Goal: Task Accomplishment & Management: Manage account settings

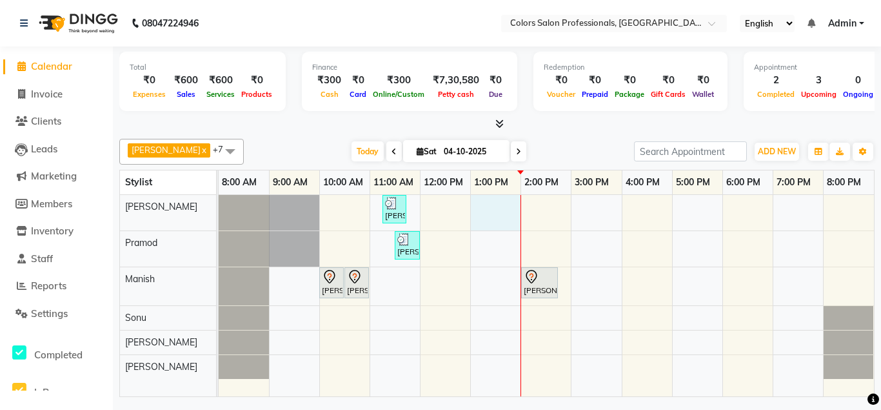
click at [490, 201] on div "[PERSON_NAME], TK04, 11:15 AM-11:45 AM, Hair Cut - Hair Cut [DEMOGRAPHIC_DATA] …" at bounding box center [547, 296] width 656 height 202
select select "60228"
select select "tentative"
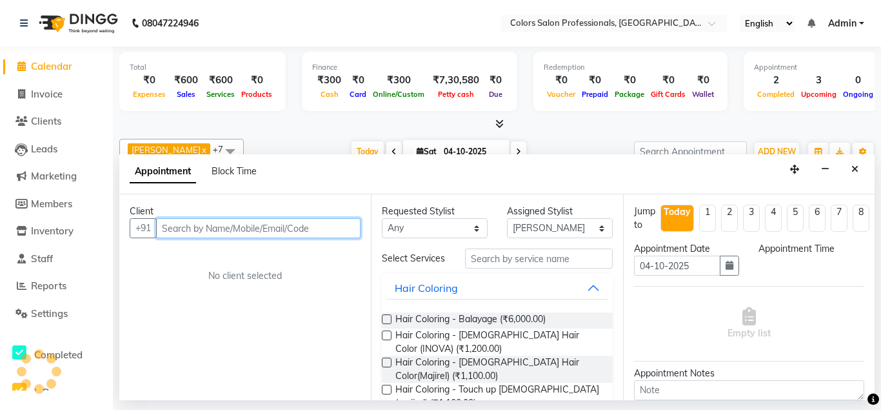
select select "780"
drag, startPoint x: 268, startPoint y: 226, endPoint x: 260, endPoint y: 217, distance: 12.3
click at [268, 224] on input "text" at bounding box center [258, 228] width 205 height 20
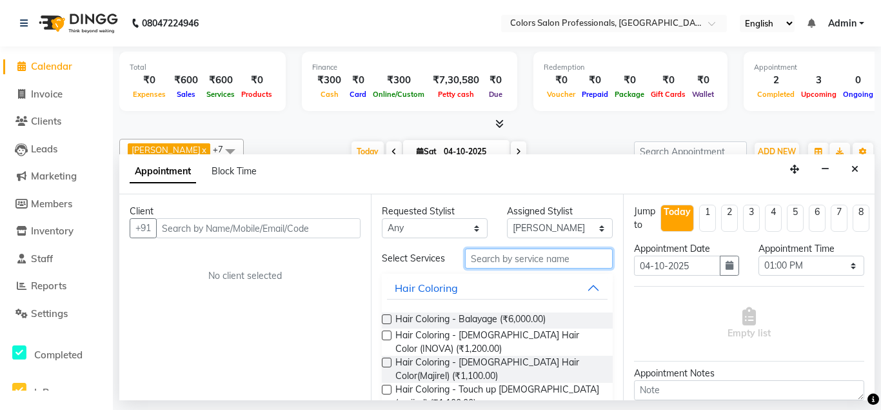
click at [501, 258] on input "text" at bounding box center [538, 258] width 147 height 20
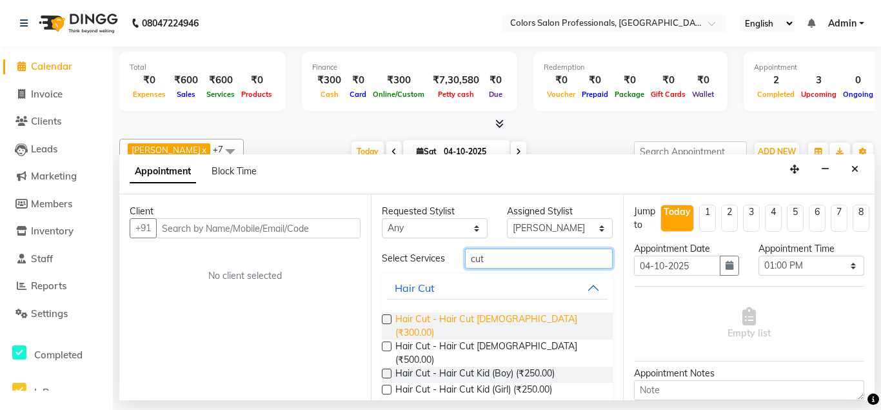
type input "cut"
click at [458, 319] on span "Hair Cut - Hair Cut [DEMOGRAPHIC_DATA] (₹300.00)" at bounding box center [499, 325] width 206 height 27
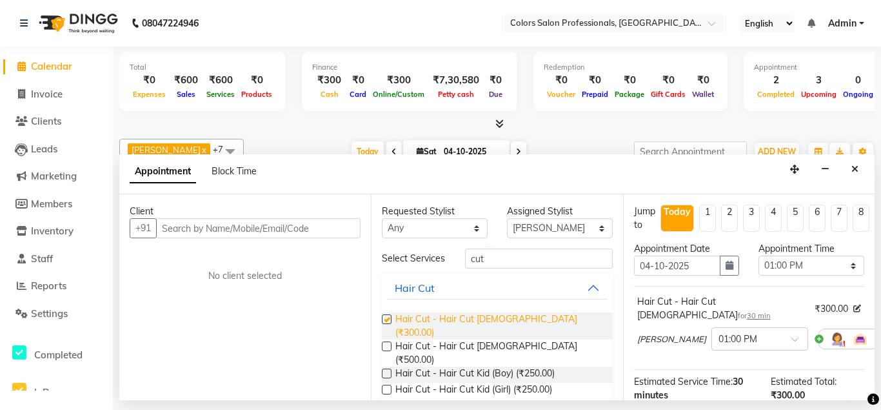
checkbox input "false"
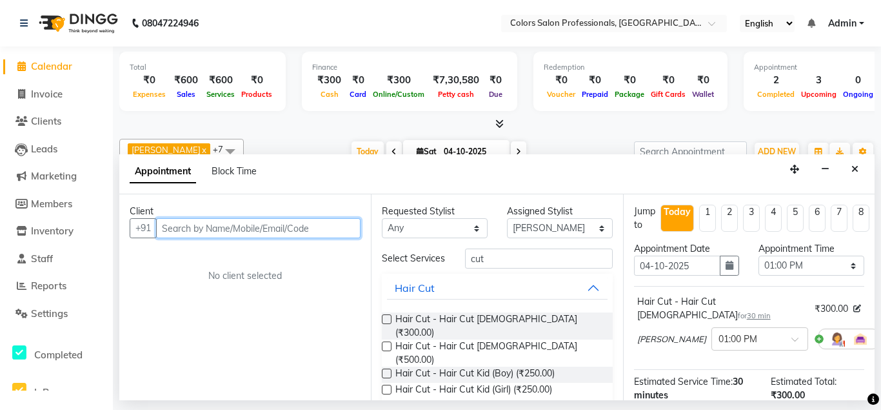
click at [283, 226] on input "text" at bounding box center [258, 228] width 205 height 20
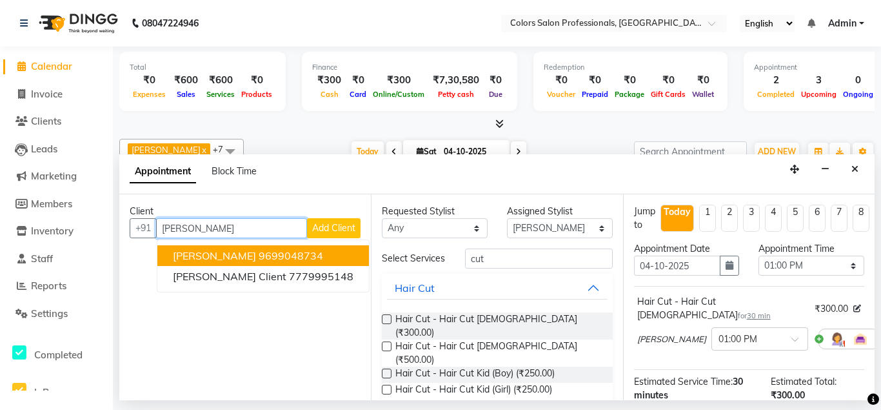
click at [243, 252] on span "[PERSON_NAME]" at bounding box center [214, 255] width 83 height 13
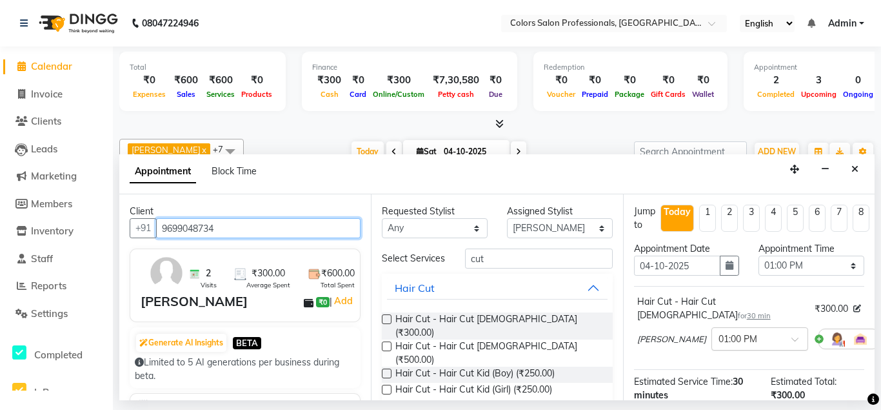
type input "9699048734"
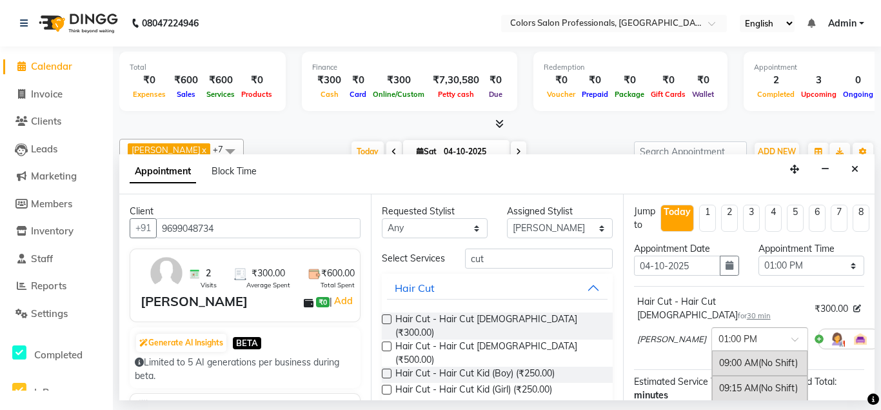
click at [719, 331] on input "text" at bounding box center [747, 338] width 57 height 14
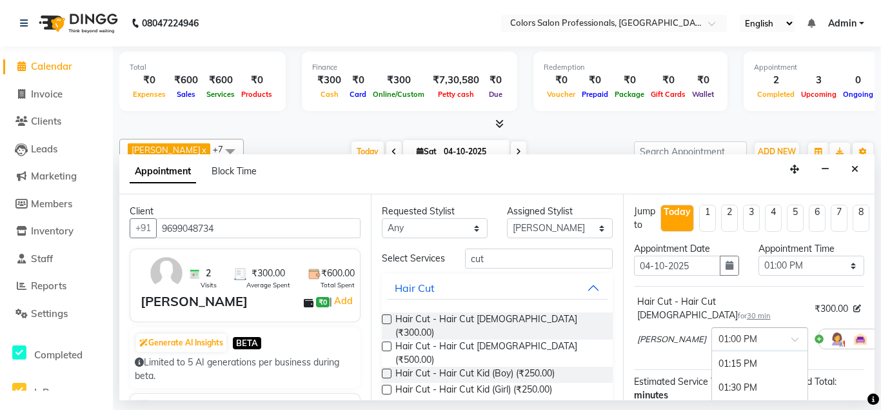
scroll to position [390, 0]
click at [719, 331] on input "text" at bounding box center [747, 338] width 57 height 14
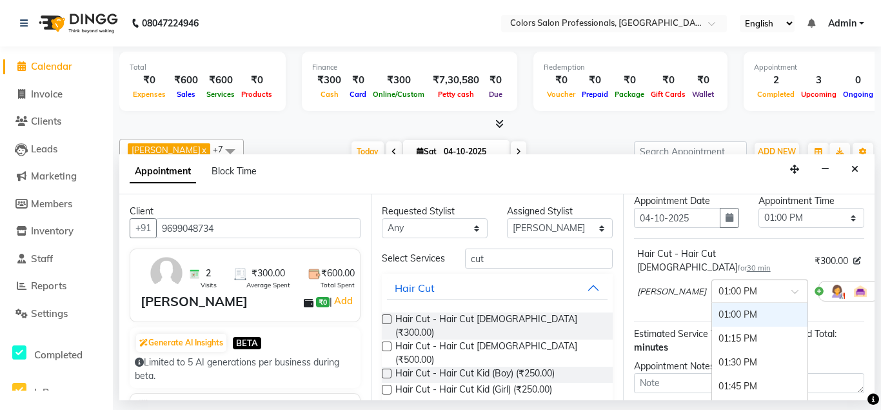
scroll to position [139, 0]
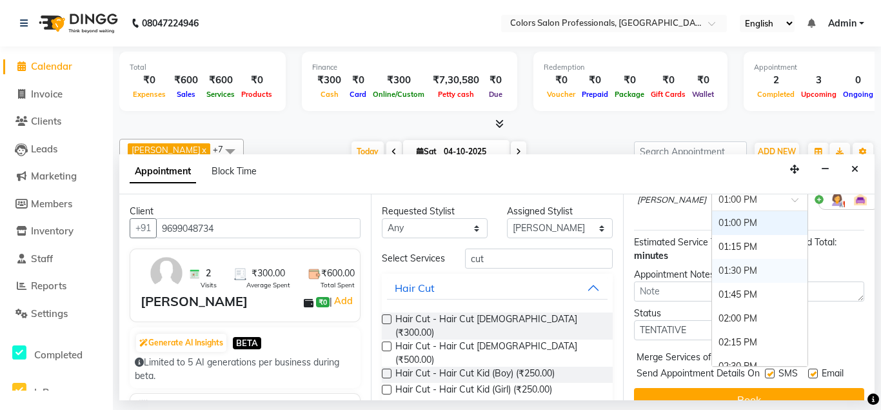
click at [712, 259] on div "01:30 PM" at bounding box center [759, 271] width 95 height 24
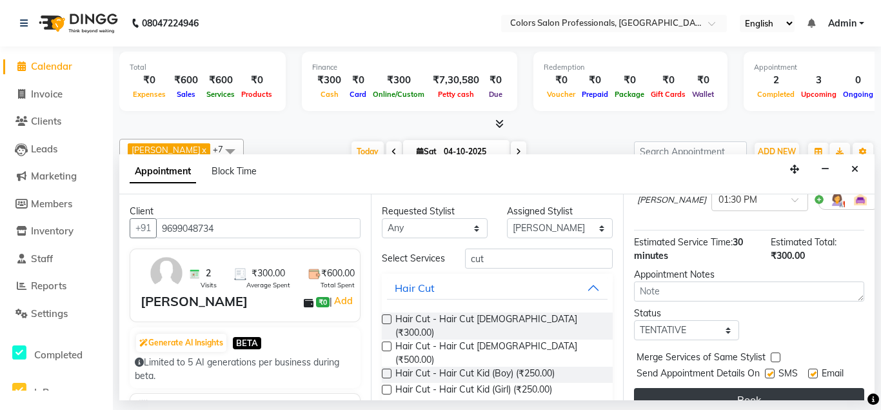
click at [721, 388] on button "Book" at bounding box center [749, 399] width 230 height 23
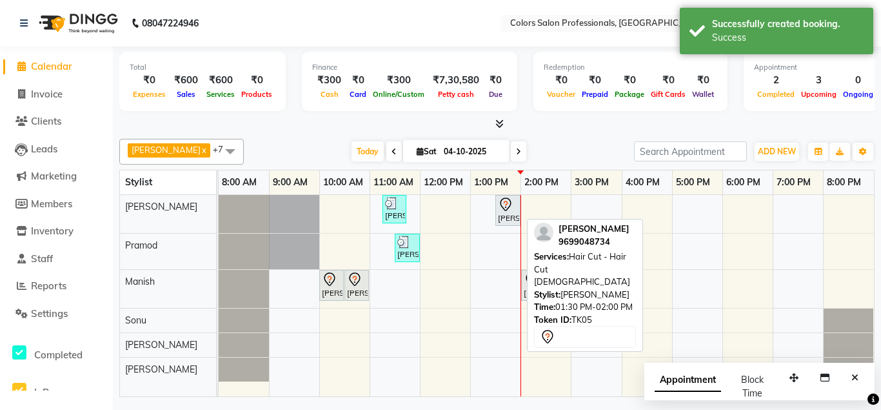
click at [508, 216] on div "[PERSON_NAME], TK05, 01:30 PM-02:00 PM, Hair Cut - Hair Cut [DEMOGRAPHIC_DATA]" at bounding box center [508, 210] width 23 height 27
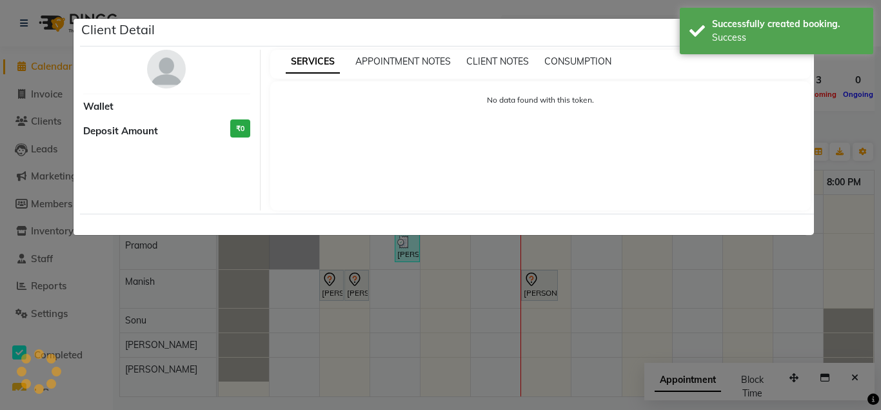
select select "7"
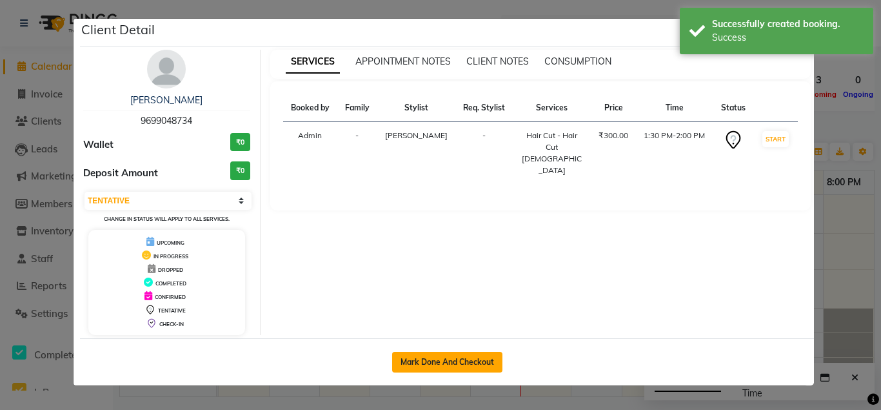
click at [418, 365] on button "Mark Done And Checkout" at bounding box center [447, 362] width 110 height 21
select select "service"
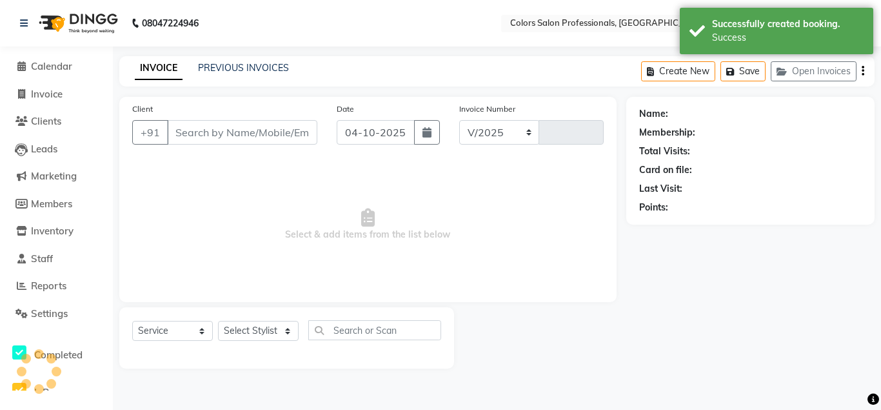
select select "7161"
type input "0953"
type input "9699048734"
select select "60228"
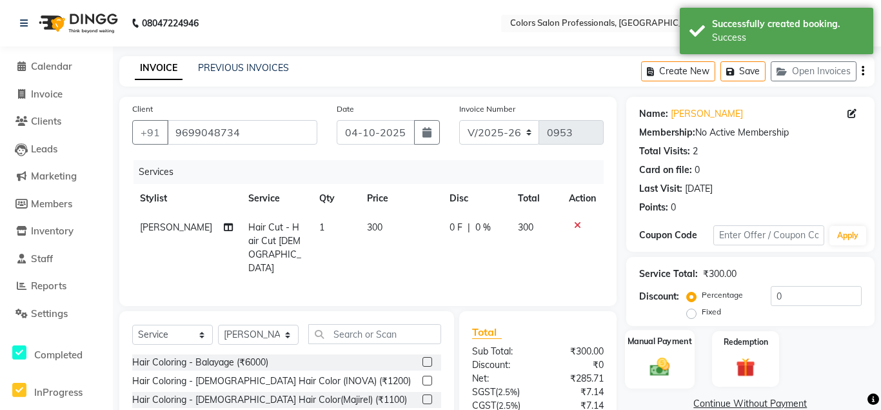
click at [658, 352] on div "Manual Payment" at bounding box center [660, 359] width 70 height 58
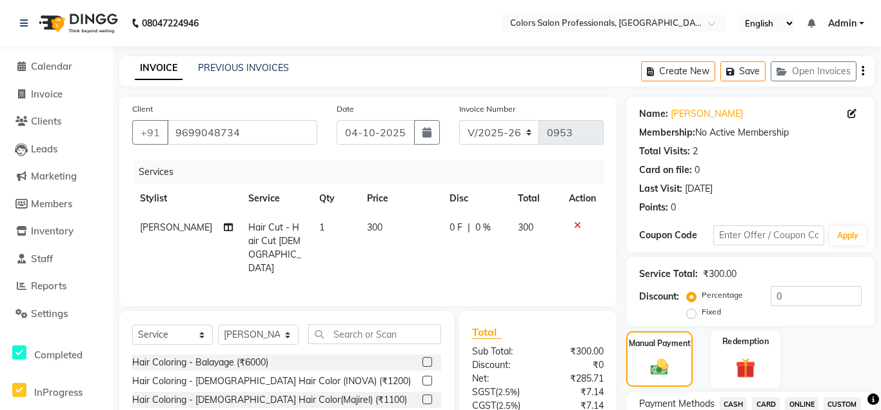
scroll to position [197, 0]
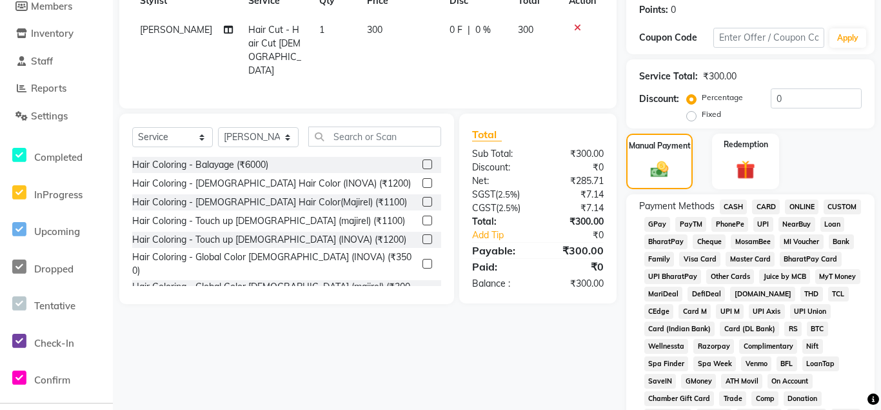
click at [797, 209] on span "ONLINE" at bounding box center [802, 206] width 34 height 15
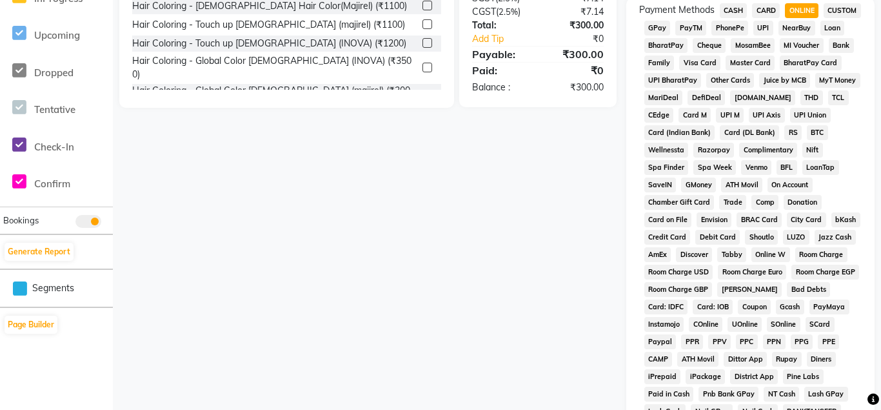
scroll to position [592, 0]
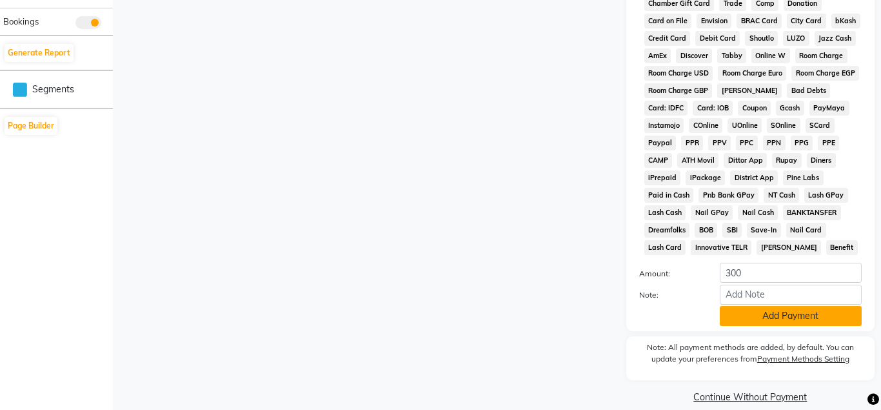
click at [780, 321] on button "Add Payment" at bounding box center [791, 316] width 142 height 20
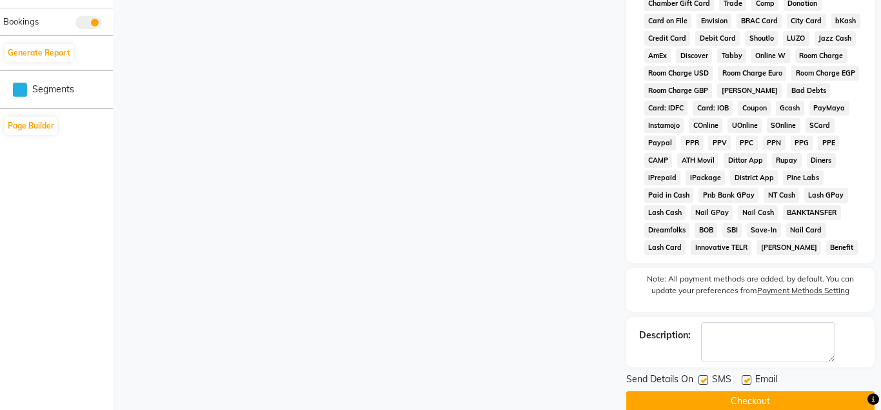
click at [739, 395] on button "Checkout" at bounding box center [751, 401] width 248 height 20
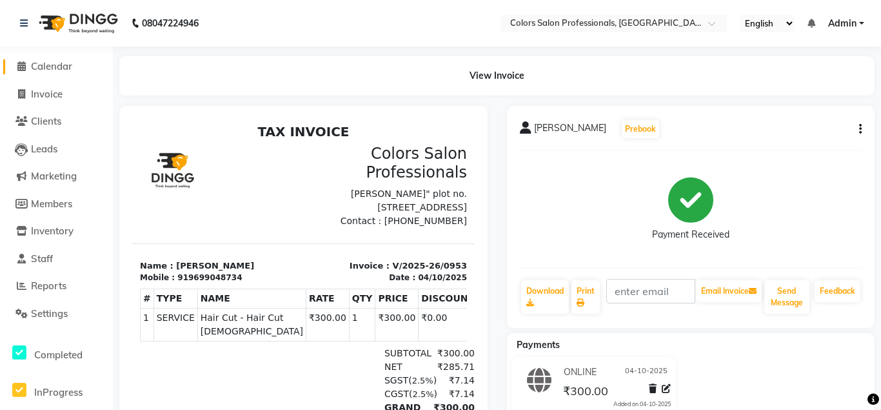
click at [27, 65] on span at bounding box center [21, 66] width 19 height 15
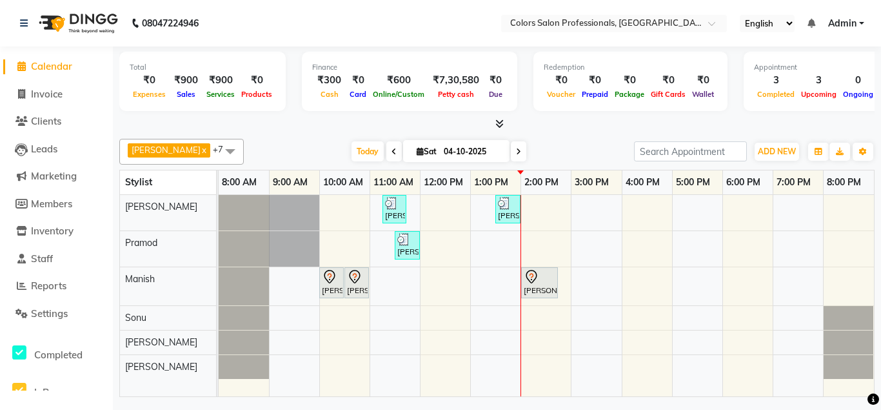
click at [550, 209] on div "[PERSON_NAME], TK04, 11:15 AM-11:45 AM, Hair Cut - Hair Cut [DEMOGRAPHIC_DATA] …" at bounding box center [547, 296] width 656 height 202
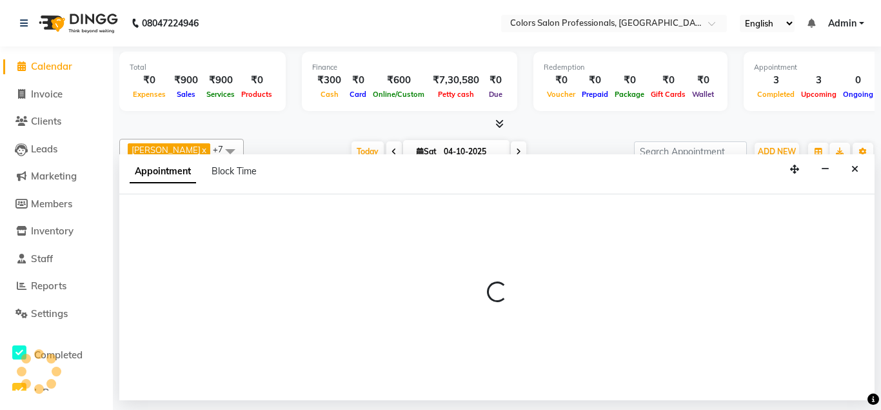
select select "60228"
select select "840"
select select "tentative"
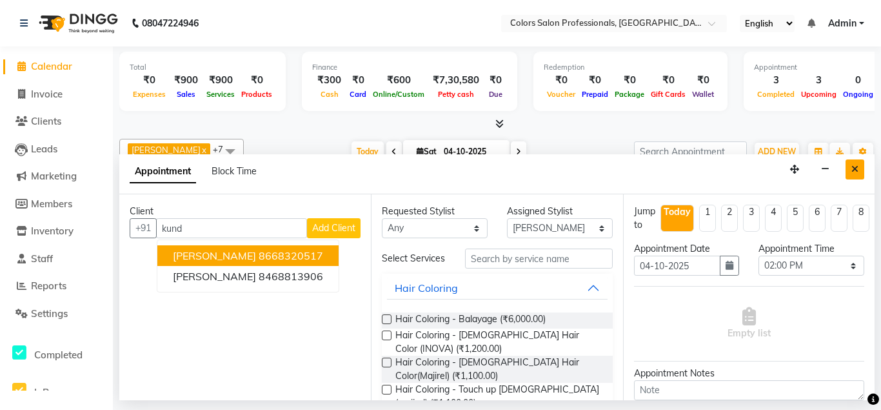
type input "kund"
click at [857, 170] on icon "Close" at bounding box center [855, 169] width 7 height 9
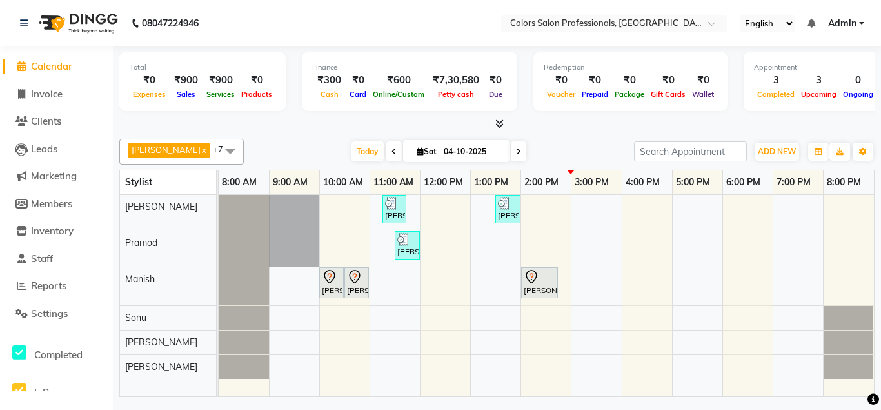
click at [392, 150] on icon at bounding box center [394, 152] width 5 height 8
click at [370, 150] on div "[DATE] [DATE]" at bounding box center [438, 151] width 377 height 19
click at [375, 154] on div "[DATE] [DATE]" at bounding box center [438, 151] width 377 height 19
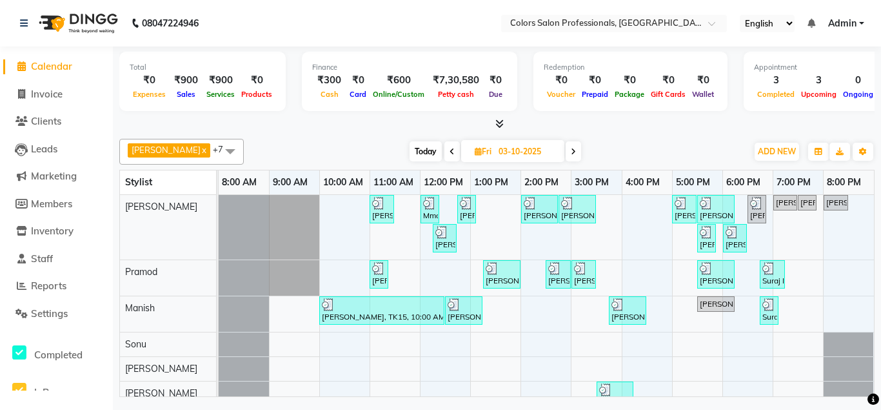
click at [450, 155] on icon at bounding box center [452, 152] width 5 height 8
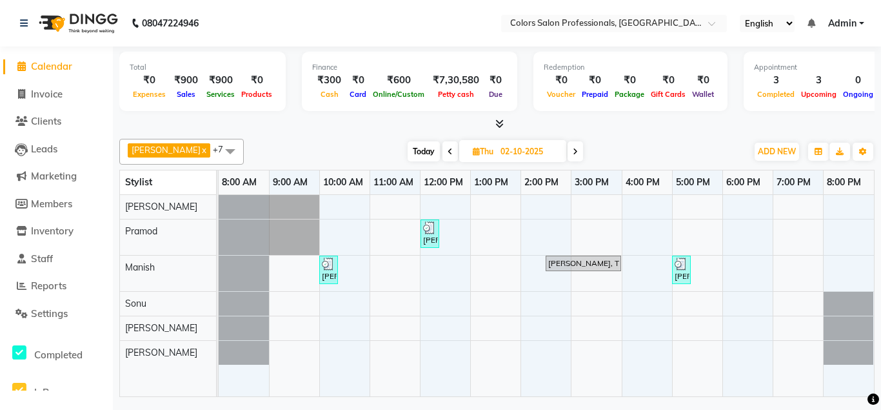
click at [443, 155] on span at bounding box center [450, 151] width 15 height 20
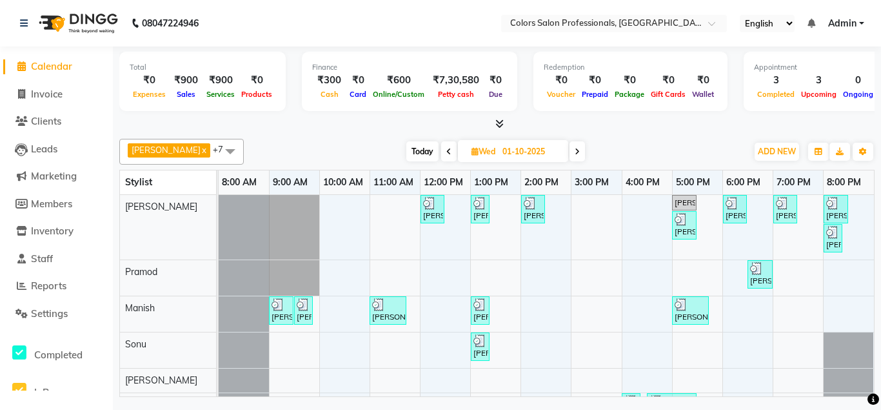
click at [441, 155] on span at bounding box center [448, 151] width 15 height 20
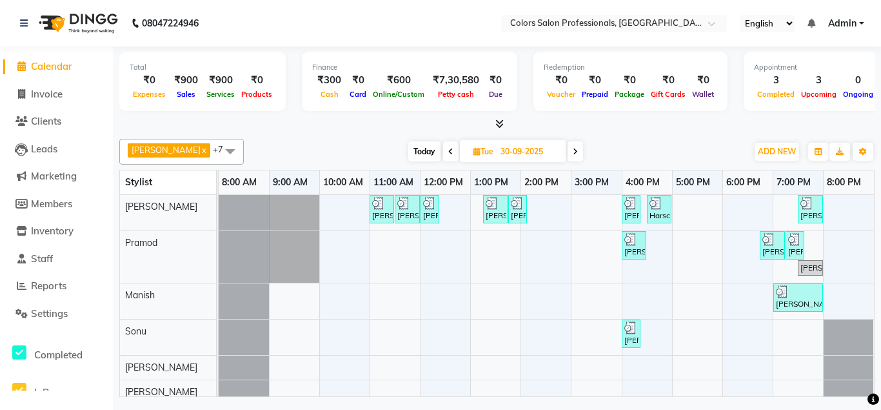
click at [443, 155] on span at bounding box center [450, 151] width 15 height 20
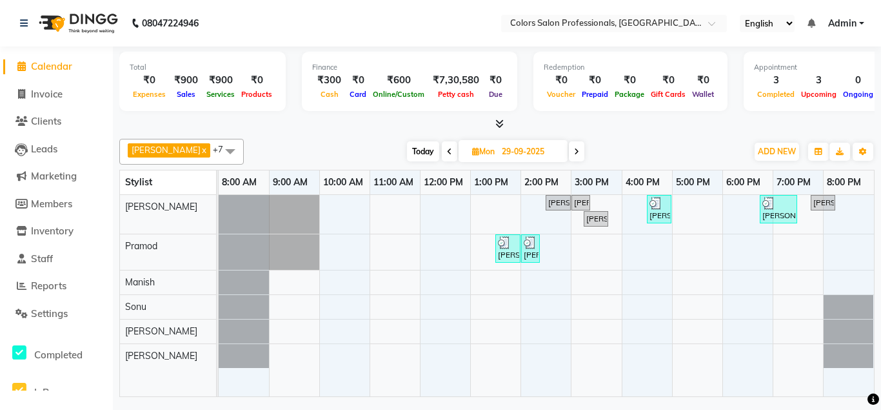
click at [442, 155] on span at bounding box center [449, 151] width 15 height 20
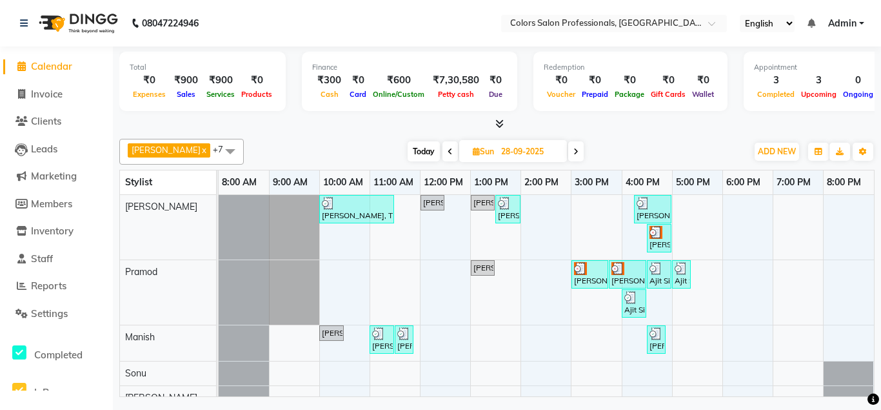
click at [443, 155] on span at bounding box center [450, 151] width 15 height 20
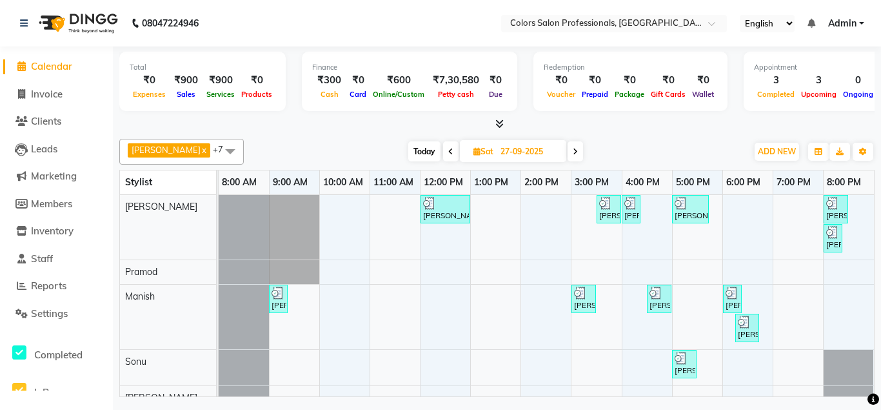
click at [443, 155] on span at bounding box center [450, 151] width 15 height 20
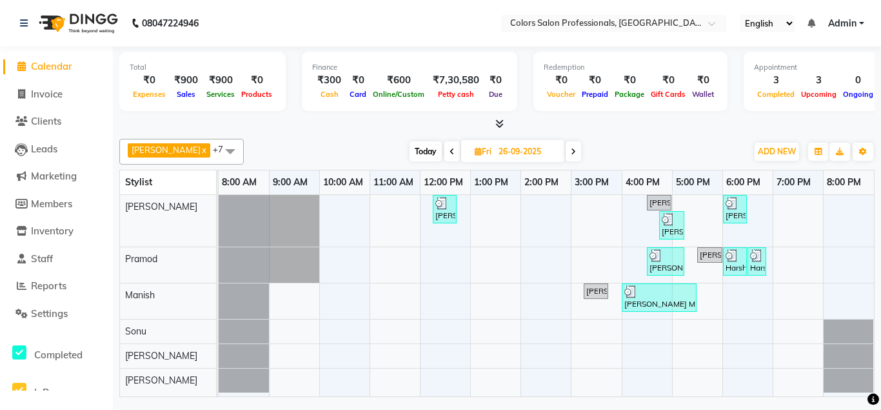
click at [450, 155] on icon at bounding box center [452, 152] width 5 height 8
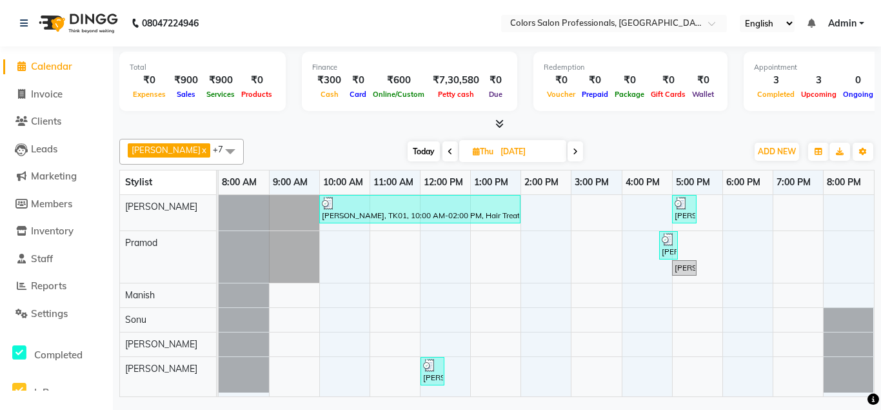
click at [443, 155] on span at bounding box center [450, 151] width 15 height 20
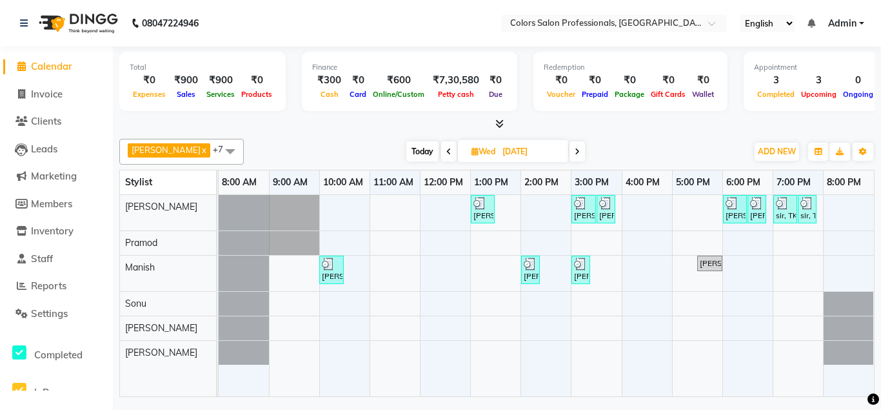
click at [441, 155] on span at bounding box center [448, 151] width 15 height 20
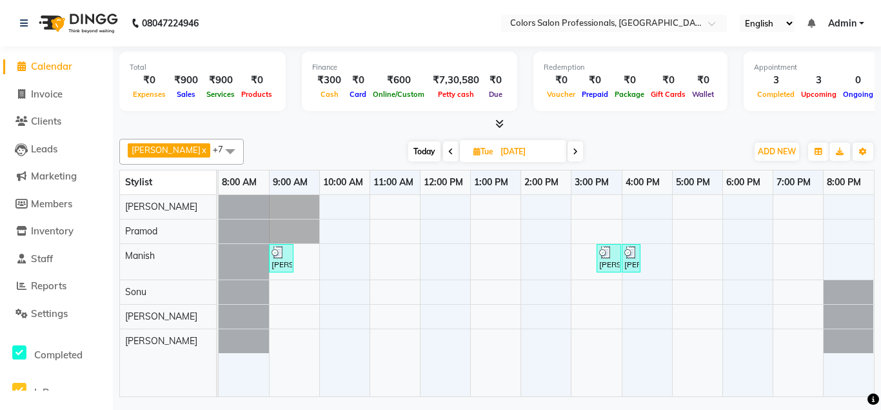
click at [443, 155] on span at bounding box center [450, 151] width 15 height 20
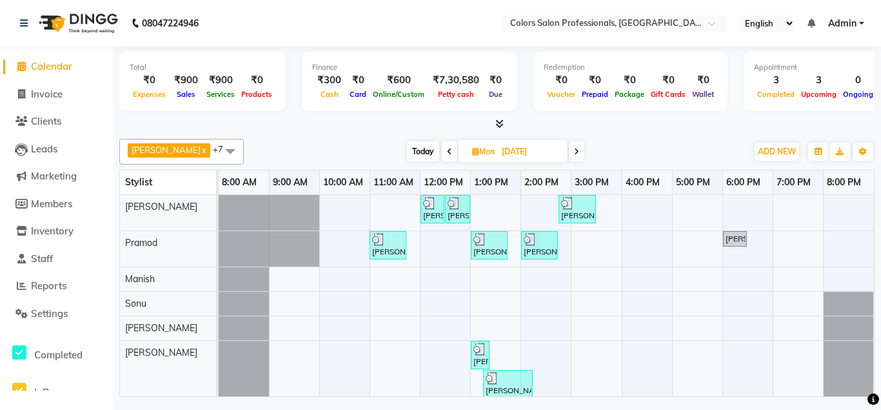
click at [442, 155] on span at bounding box center [449, 151] width 15 height 20
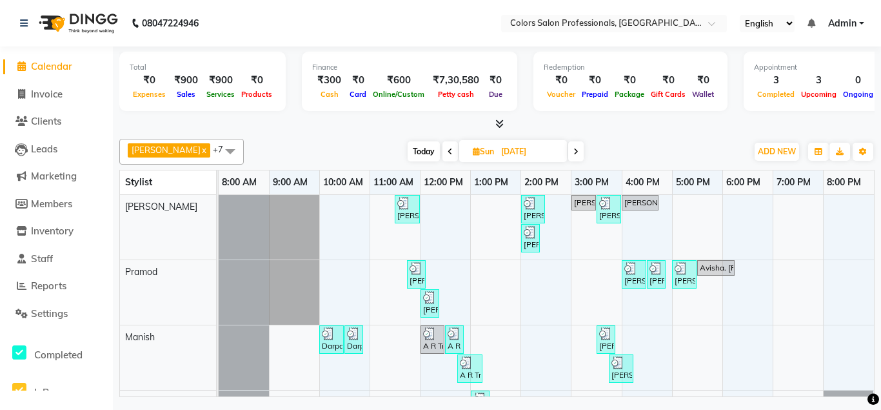
click at [443, 155] on span at bounding box center [450, 151] width 15 height 20
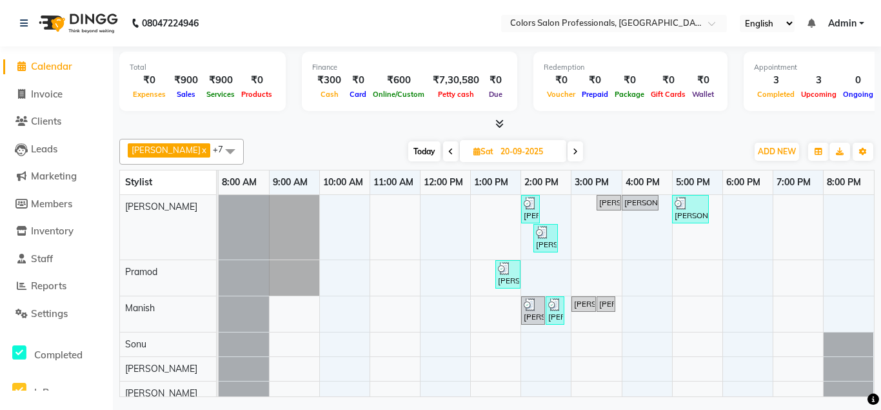
click at [443, 155] on span at bounding box center [450, 151] width 15 height 20
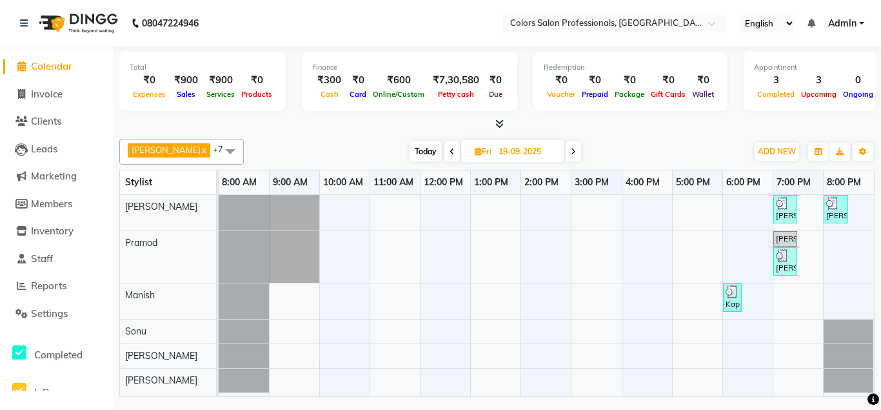
click at [445, 155] on span at bounding box center [452, 151] width 15 height 20
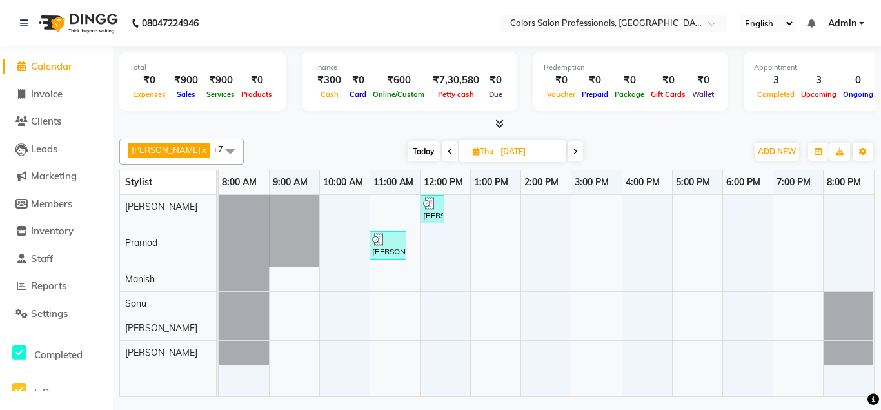
click at [443, 157] on span at bounding box center [450, 151] width 15 height 20
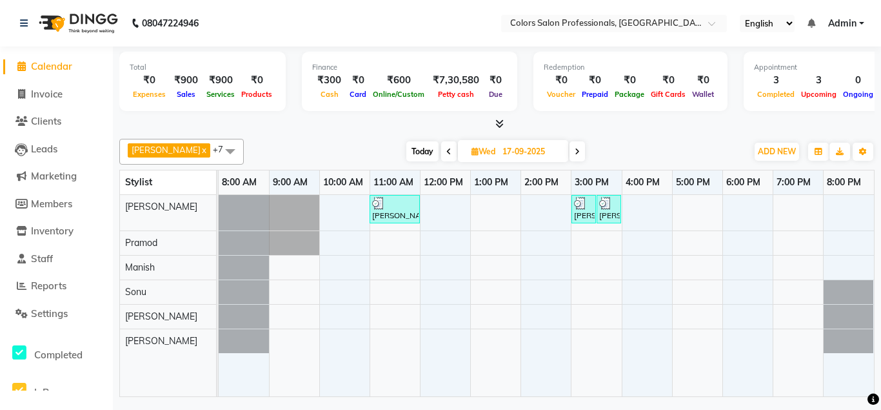
click at [575, 155] on icon at bounding box center [577, 152] width 5 height 8
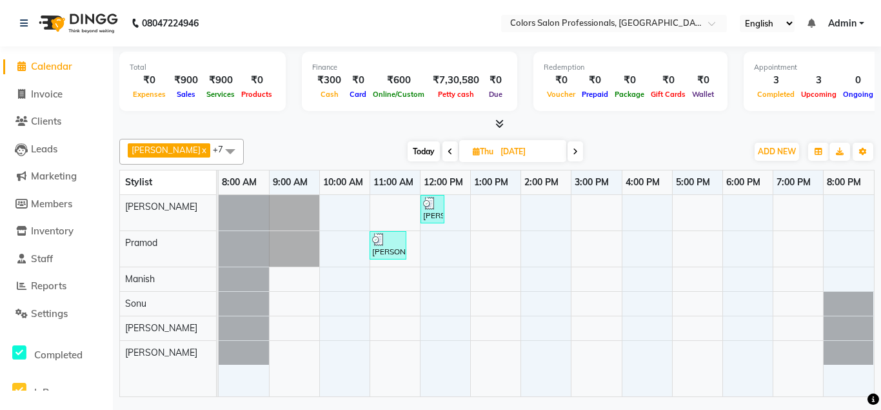
click at [568, 156] on span at bounding box center [575, 151] width 15 height 20
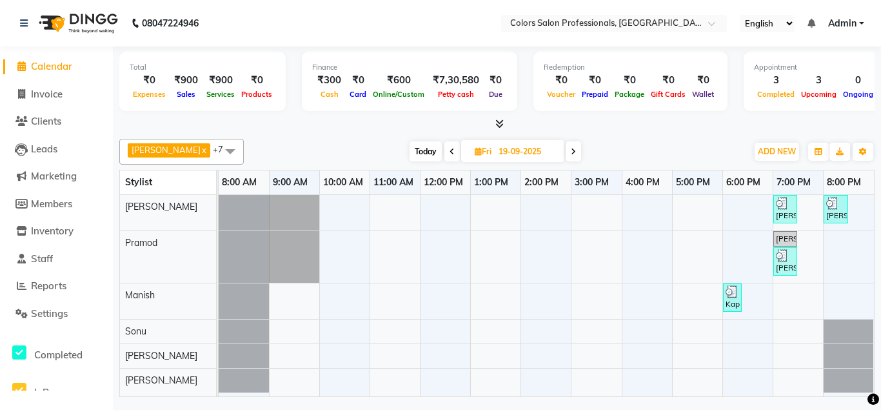
click at [566, 156] on span at bounding box center [573, 151] width 15 height 20
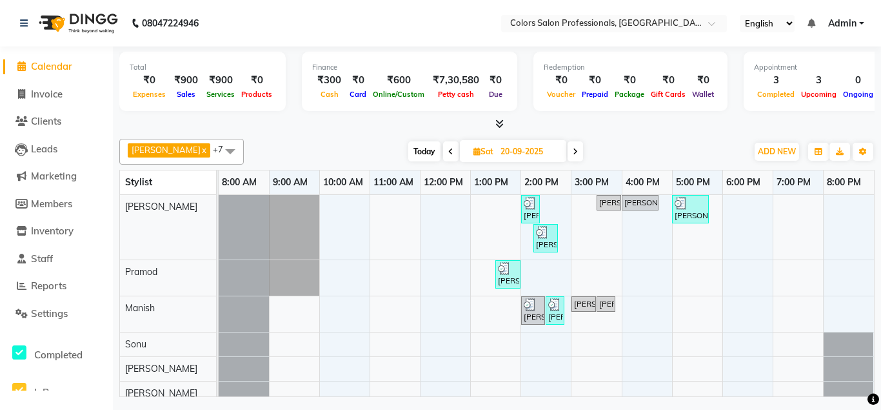
click at [568, 156] on span at bounding box center [575, 151] width 15 height 20
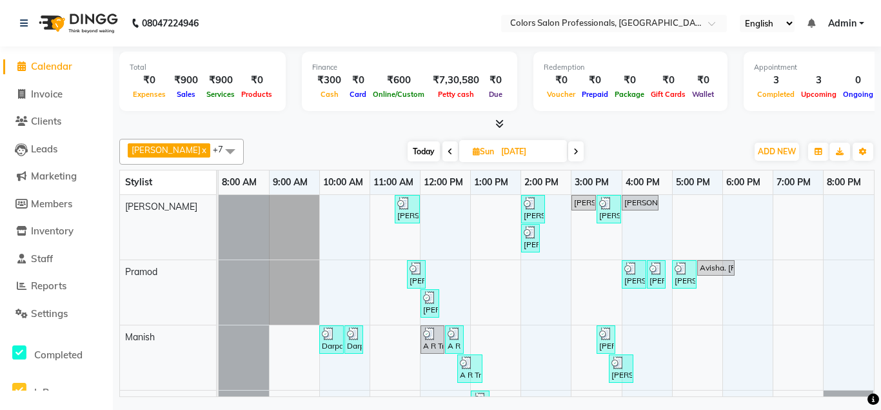
click at [568, 156] on span at bounding box center [575, 151] width 15 height 20
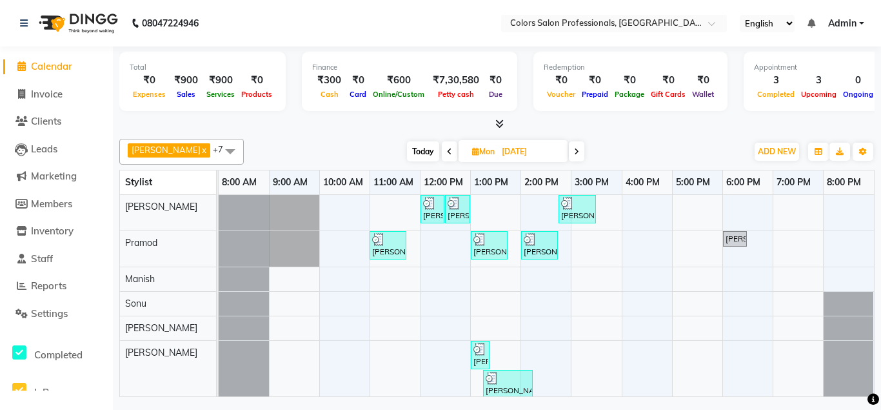
click at [569, 156] on span at bounding box center [576, 151] width 15 height 20
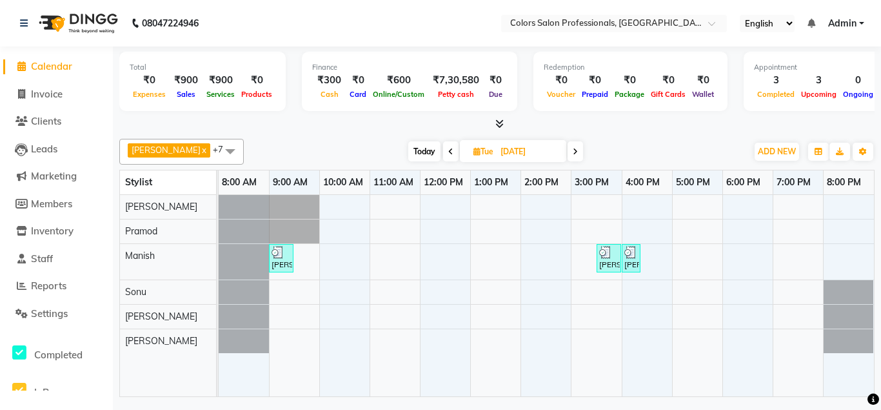
click at [568, 156] on span at bounding box center [575, 151] width 15 height 20
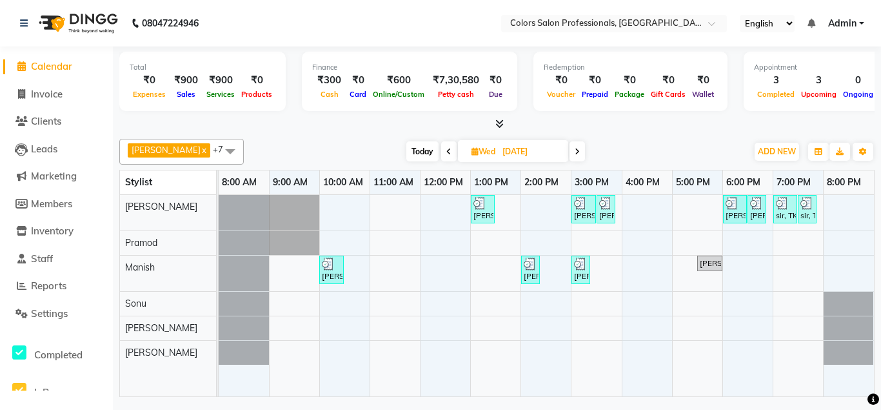
click at [570, 156] on span at bounding box center [577, 151] width 15 height 20
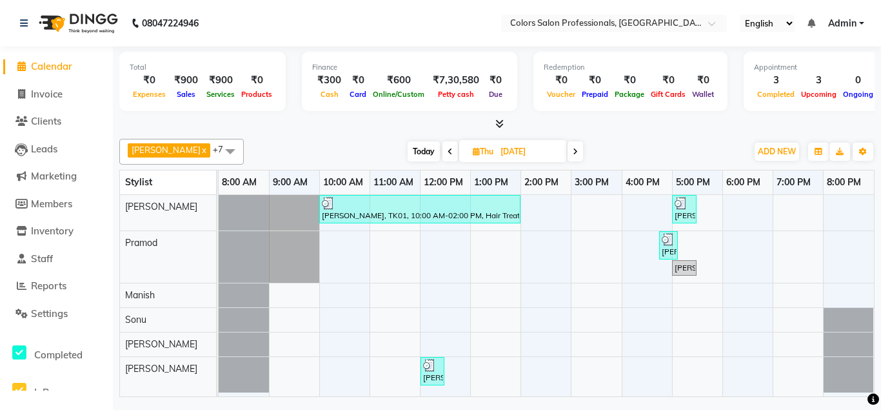
click at [568, 156] on span at bounding box center [575, 151] width 15 height 20
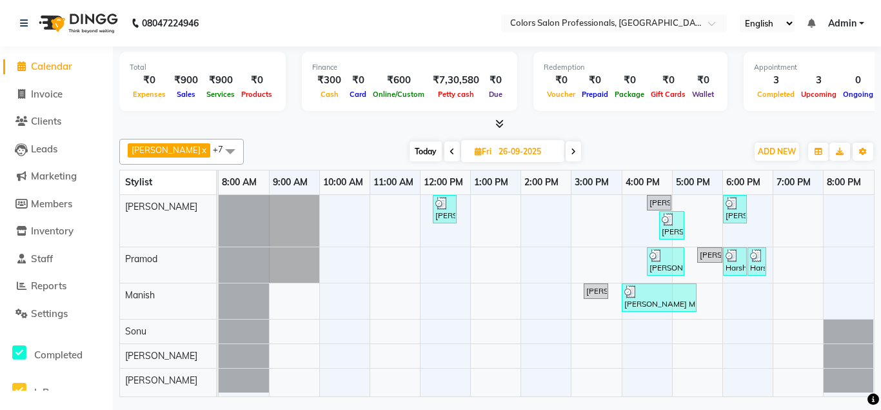
click at [566, 156] on span at bounding box center [573, 151] width 15 height 20
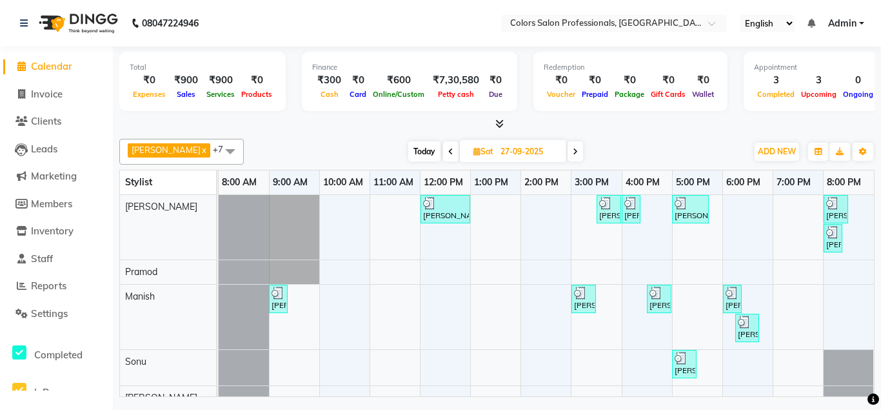
click at [568, 156] on span at bounding box center [575, 151] width 15 height 20
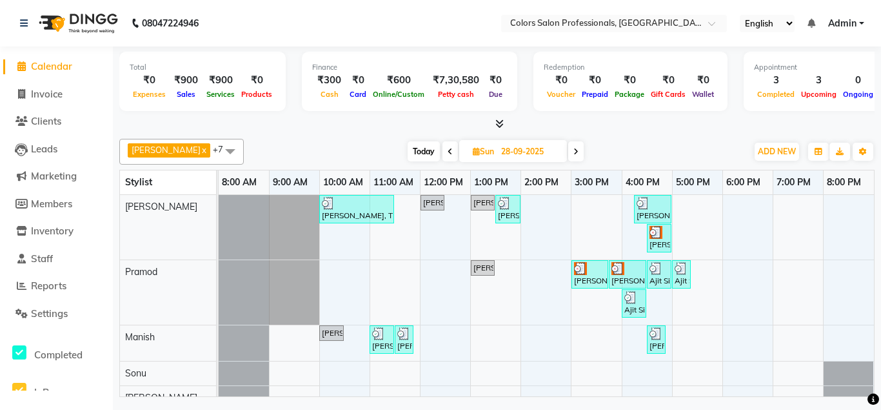
click at [568, 156] on span at bounding box center [575, 151] width 15 height 20
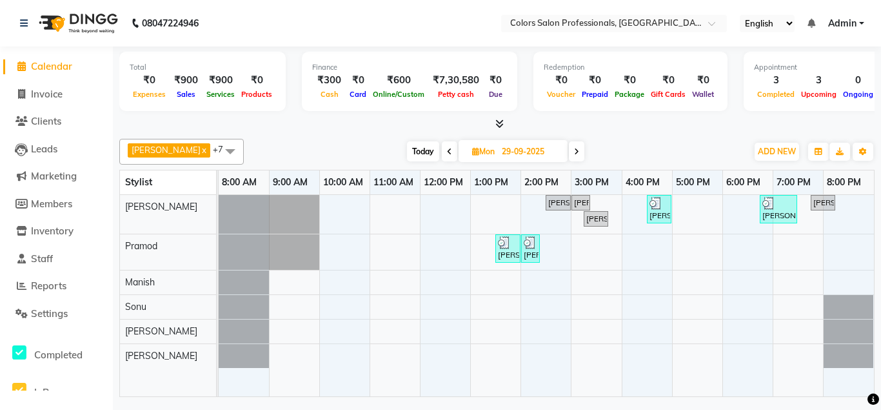
click at [569, 156] on span at bounding box center [576, 151] width 15 height 20
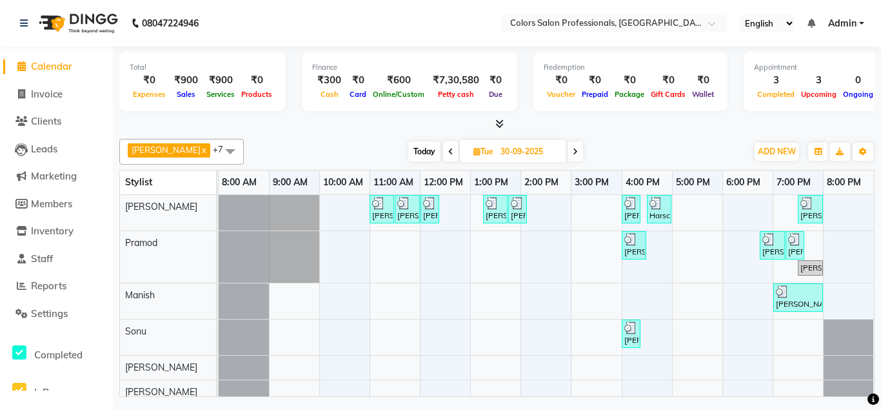
click at [573, 149] on icon at bounding box center [575, 152] width 5 height 8
click at [568, 149] on span at bounding box center [575, 151] width 15 height 20
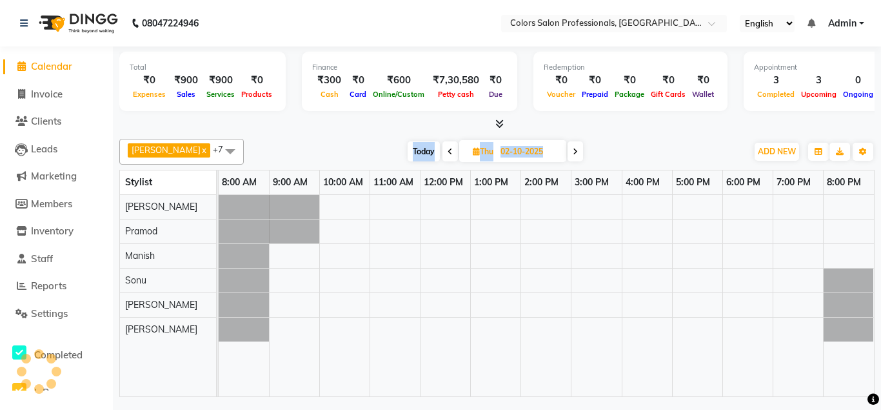
click at [568, 149] on span at bounding box center [575, 151] width 15 height 20
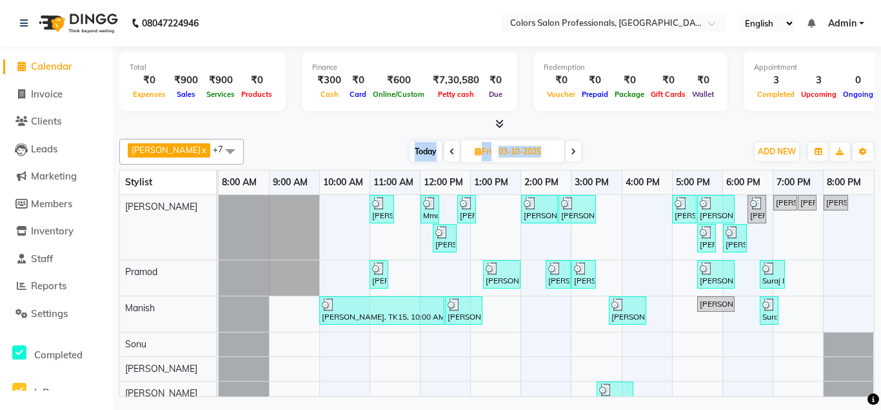
click at [571, 149] on icon at bounding box center [573, 152] width 5 height 8
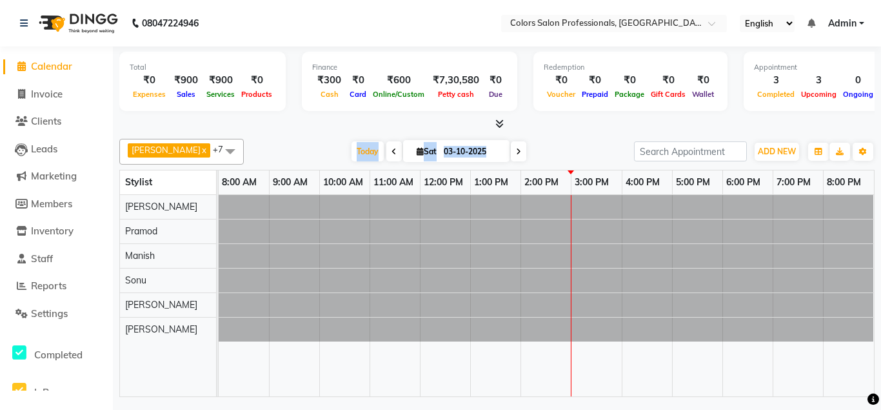
type input "04-10-2025"
click at [560, 149] on div "[DATE] [DATE]" at bounding box center [438, 151] width 377 height 19
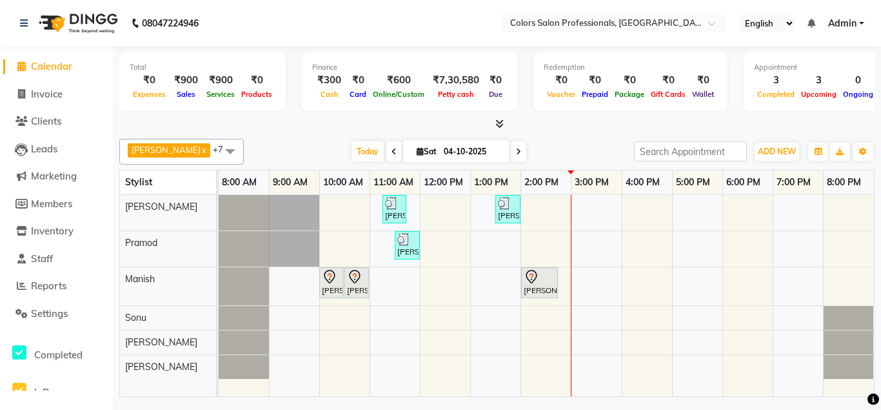
click at [561, 240] on div "[PERSON_NAME], TK04, 11:15 AM-11:45 AM, Hair Cut - Hair Cut [DEMOGRAPHIC_DATA] …" at bounding box center [547, 296] width 656 height 202
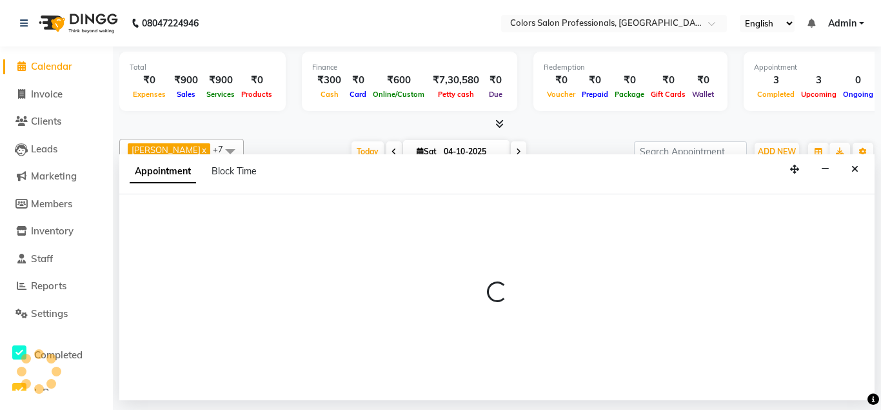
select select "60229"
select select "tentative"
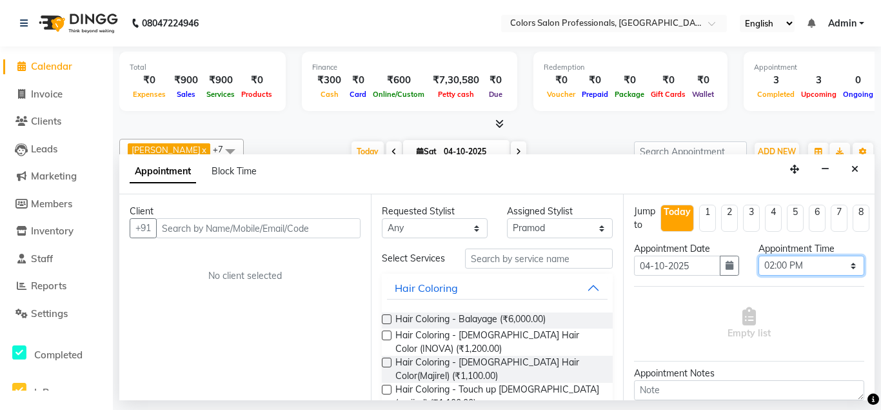
select select "870"
click option "02:30 PM" at bounding box center [0, 0] width 0 height 0
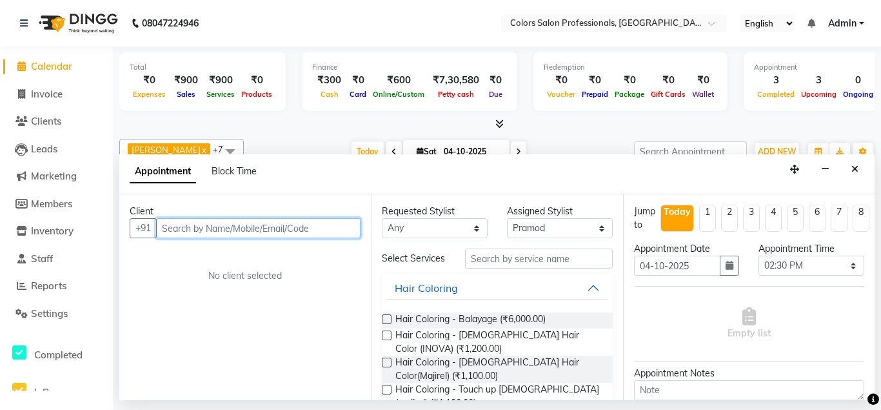
click at [280, 223] on input "text" at bounding box center [258, 228] width 205 height 20
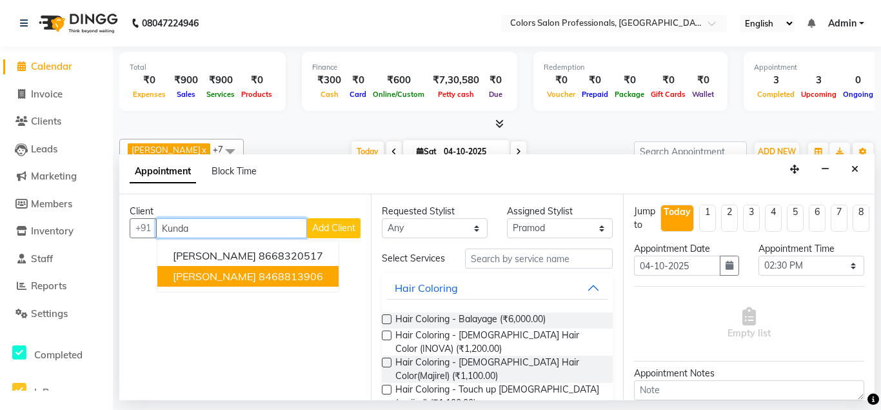
click at [232, 279] on span "[PERSON_NAME]" at bounding box center [214, 276] width 83 height 13
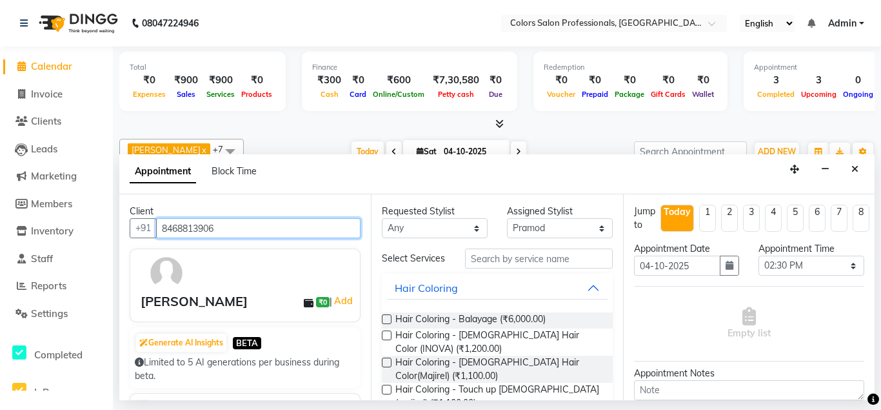
type input "8468813906"
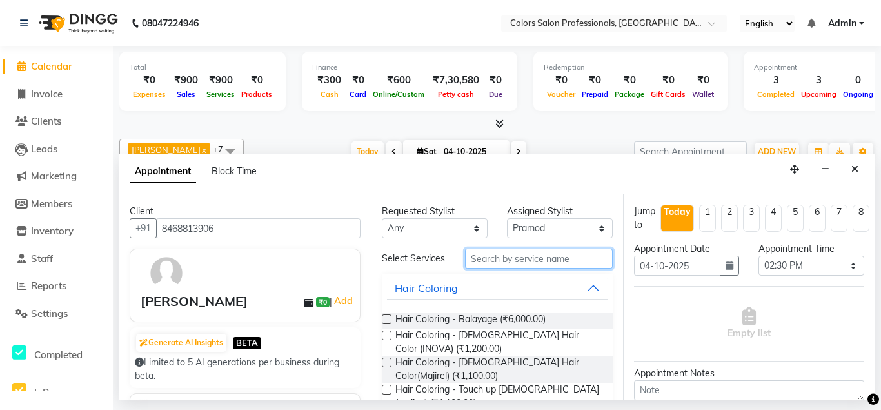
click at [548, 259] on input "text" at bounding box center [538, 258] width 147 height 20
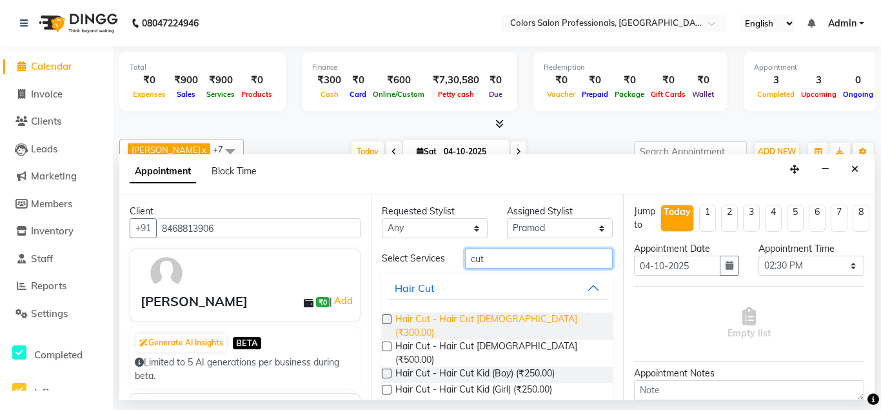
type input "cut"
click at [439, 325] on span "Hair Cut - Hair Cut [DEMOGRAPHIC_DATA] (₹300.00)" at bounding box center [499, 325] width 206 height 27
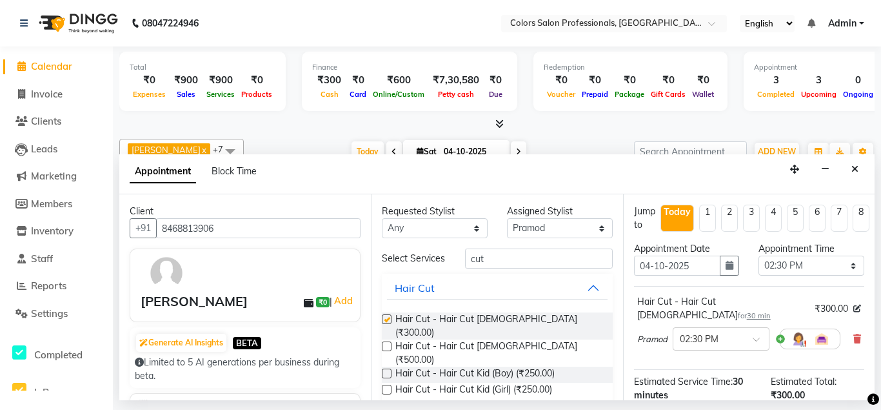
checkbox input "false"
click at [528, 259] on input "cut" at bounding box center [538, 258] width 147 height 20
type input "c"
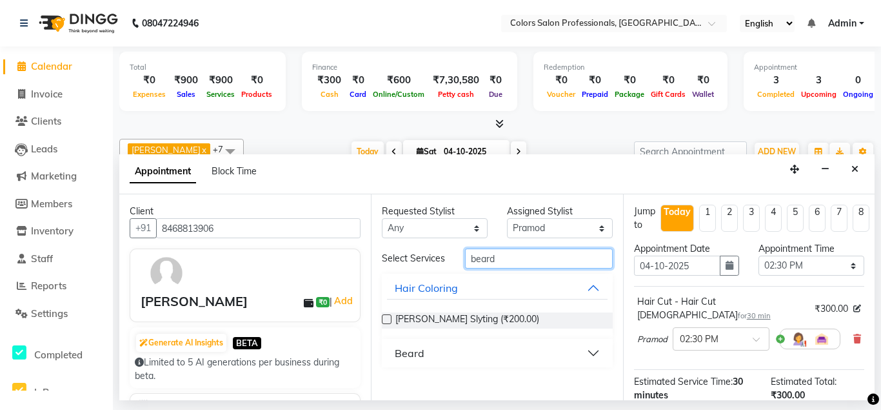
type input "beard"
click at [388, 321] on label at bounding box center [387, 319] width 10 height 10
click at [388, 321] on input "checkbox" at bounding box center [386, 320] width 8 height 8
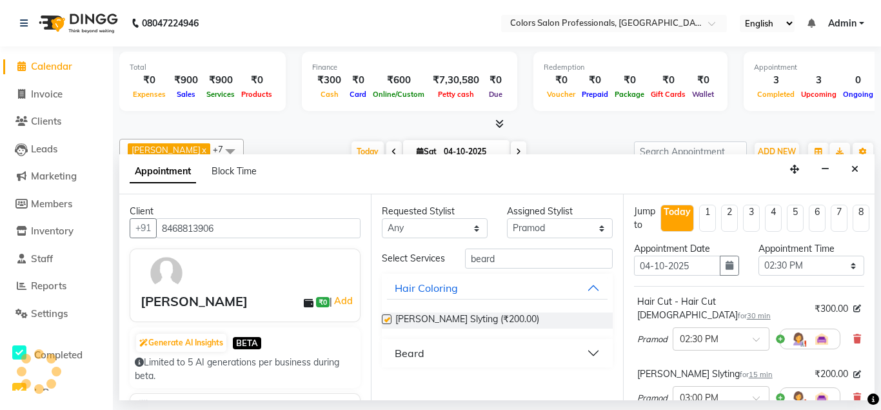
checkbox input "false"
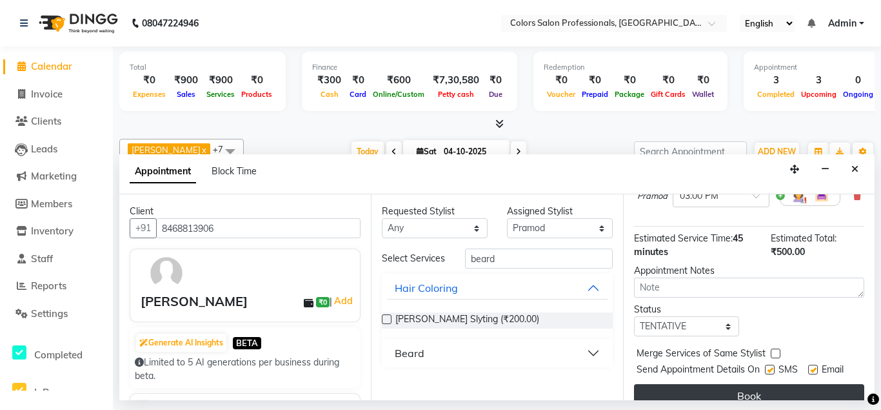
scroll to position [206, 0]
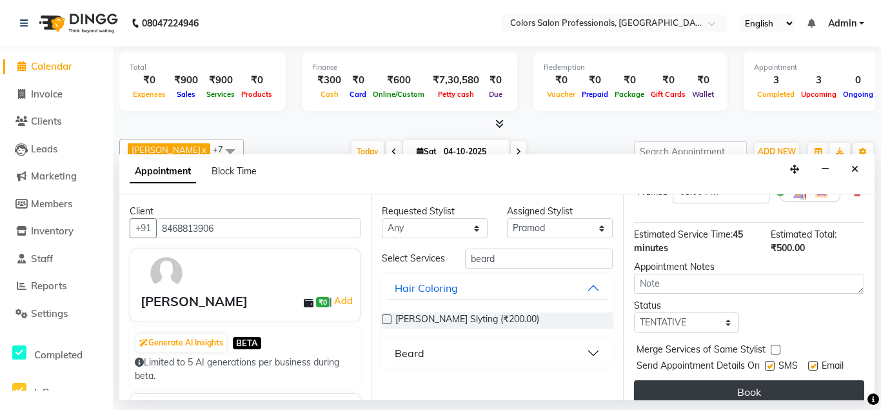
click at [816, 380] on button "Book" at bounding box center [749, 391] width 230 height 23
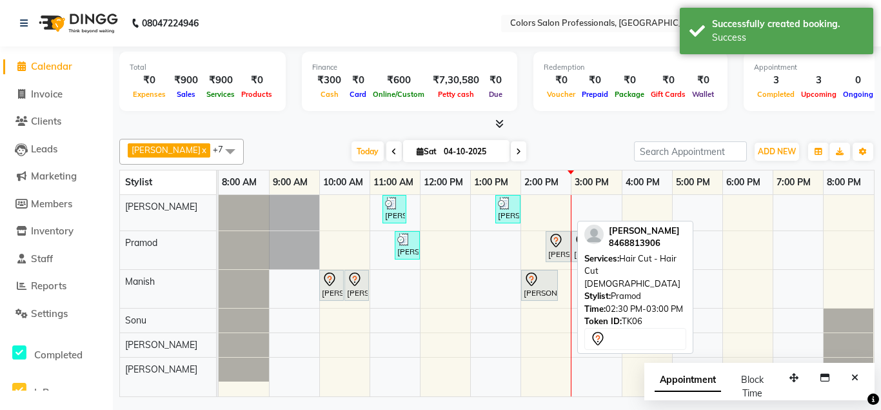
click at [558, 245] on icon at bounding box center [555, 241] width 11 height 14
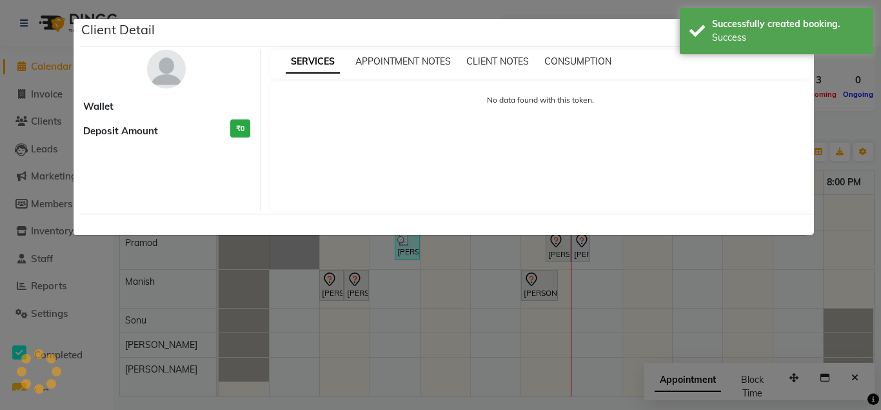
select select "7"
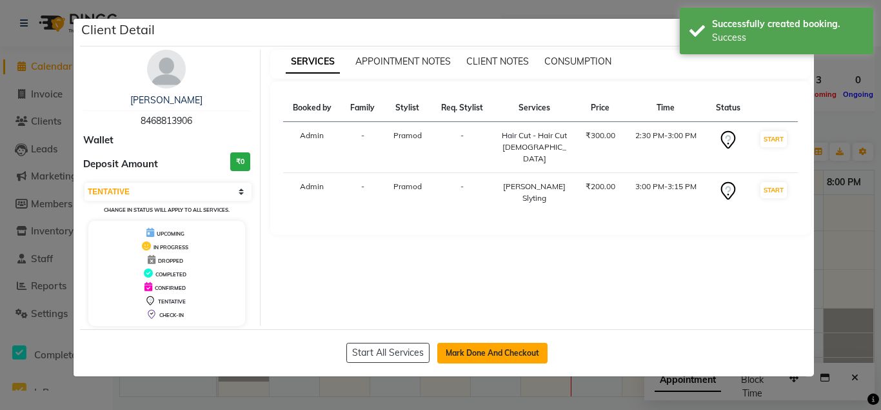
click at [457, 354] on button "Mark Done And Checkout" at bounding box center [492, 353] width 110 height 21
select select "7161"
select select "service"
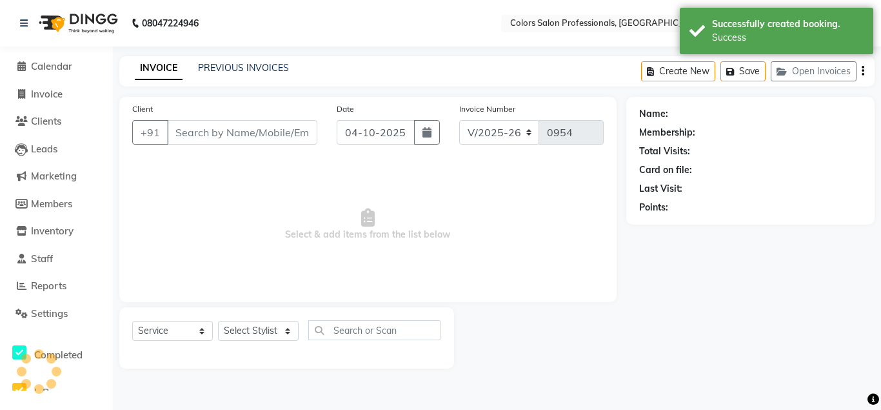
type input "8468813906"
select select "60229"
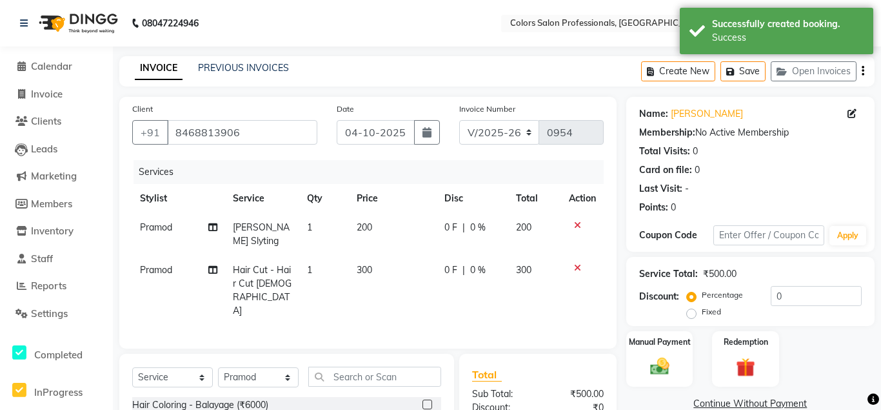
click at [372, 219] on td "200" at bounding box center [393, 234] width 88 height 43
select select "60229"
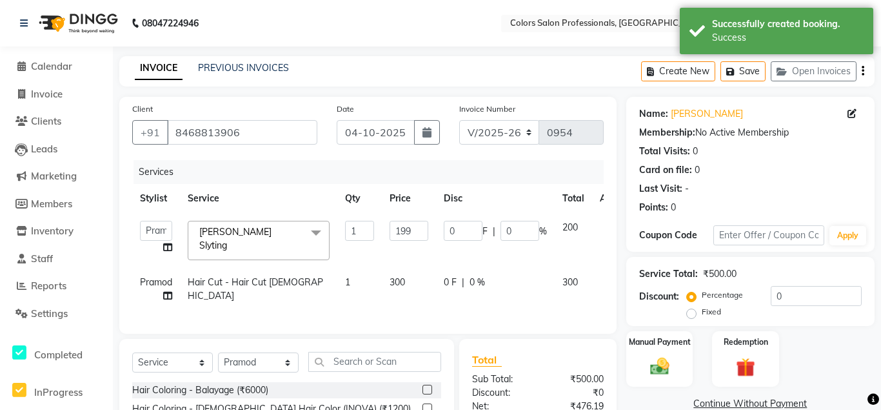
click at [417, 233] on input "199" at bounding box center [409, 231] width 39 height 20
click at [419, 232] on input "198" at bounding box center [409, 231] width 39 height 20
click at [419, 232] on input "197" at bounding box center [409, 231] width 39 height 20
click at [419, 232] on input "196" at bounding box center [409, 231] width 39 height 20
click at [419, 232] on input "195" at bounding box center [409, 231] width 39 height 20
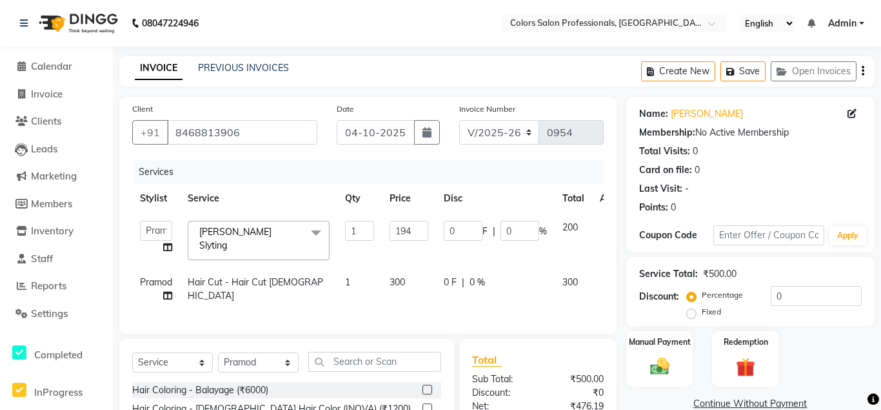
click at [419, 232] on input "194" at bounding box center [409, 231] width 39 height 20
click at [419, 232] on input "193" at bounding box center [409, 231] width 39 height 20
click at [419, 232] on input "192" at bounding box center [409, 231] width 39 height 20
click at [419, 232] on input "191" at bounding box center [409, 231] width 39 height 20
type input "190"
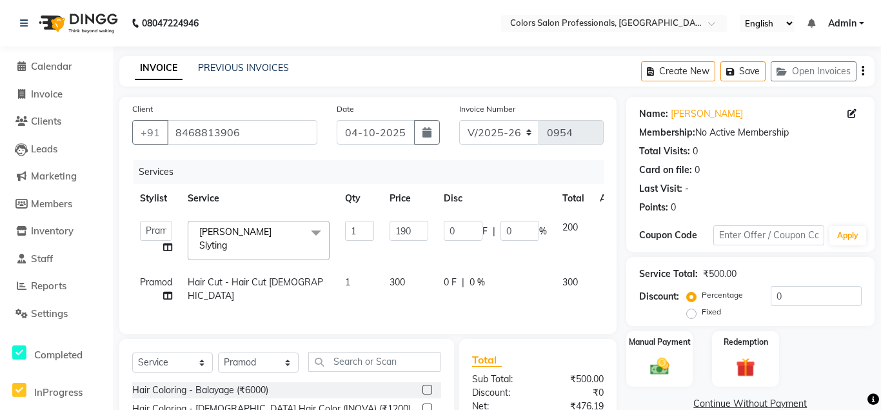
click at [419, 232] on input "190" at bounding box center [409, 231] width 39 height 20
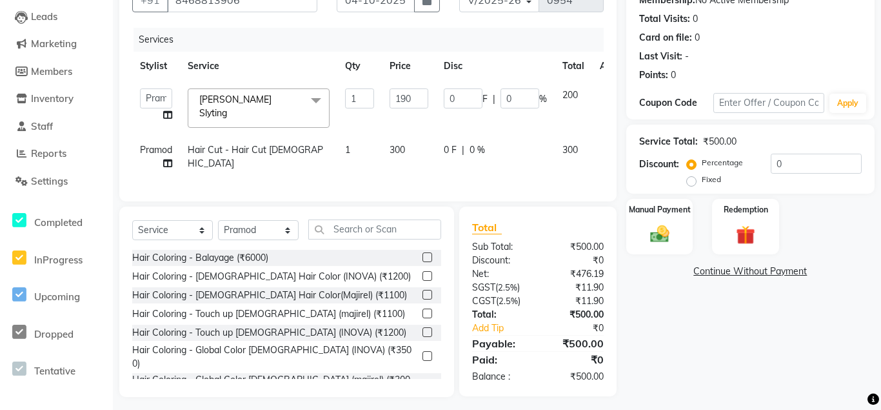
scroll to position [133, 0]
click at [667, 237] on img at bounding box center [660, 233] width 32 height 23
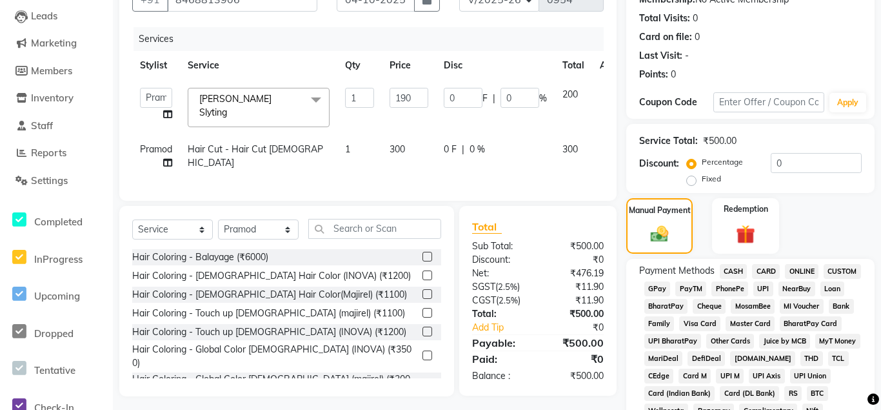
click at [733, 268] on span "CASH" at bounding box center [734, 271] width 28 height 15
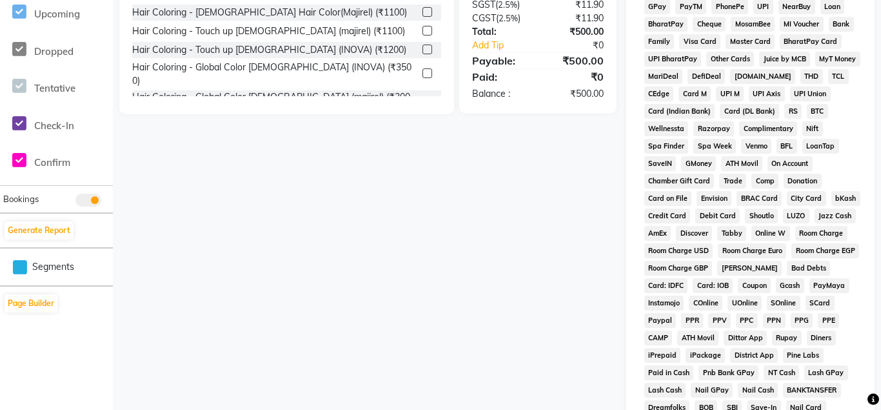
scroll to position [608, 0]
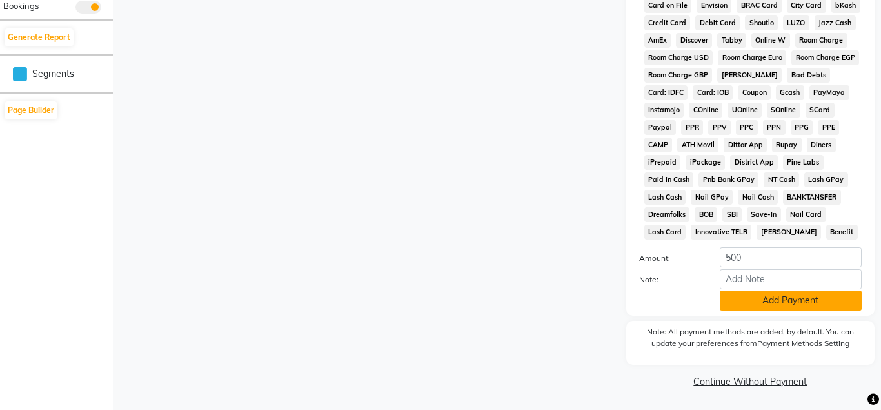
click at [761, 299] on button "Add Payment" at bounding box center [791, 300] width 142 height 20
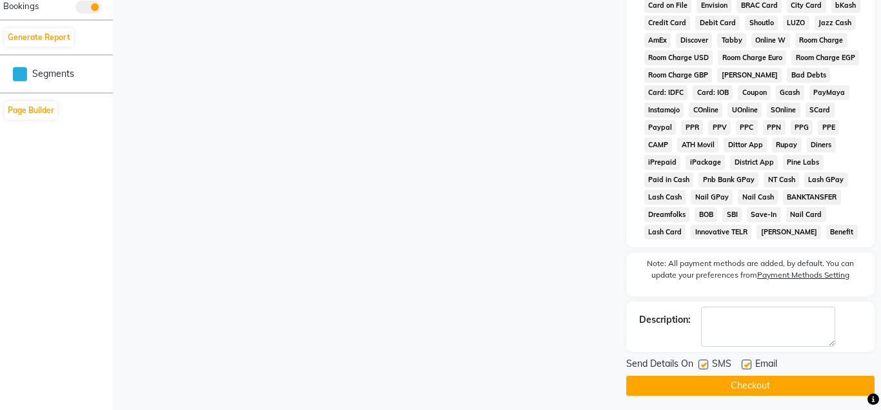
click at [712, 383] on button "Checkout" at bounding box center [751, 386] width 248 height 20
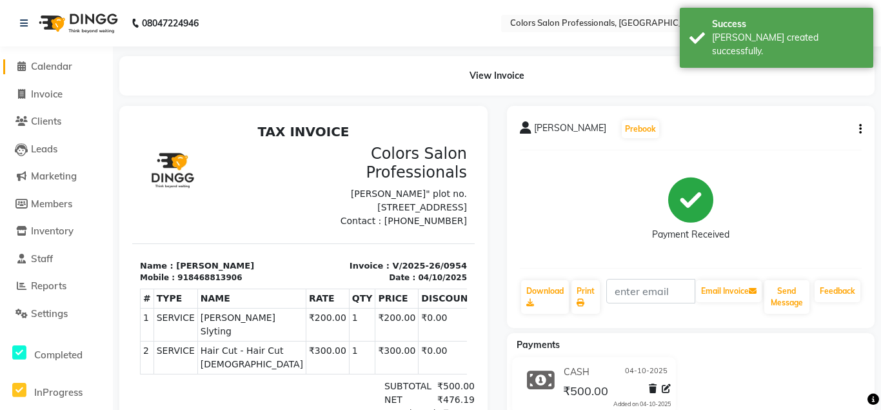
click at [55, 71] on span "Calendar" at bounding box center [51, 66] width 41 height 12
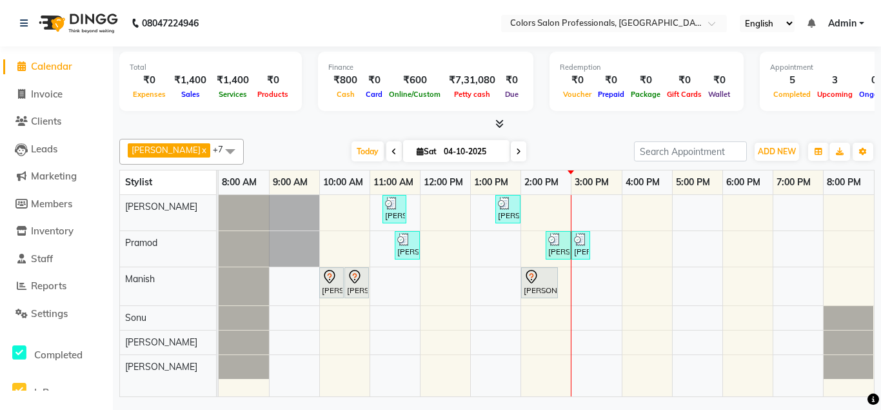
click at [511, 145] on span at bounding box center [518, 151] width 15 height 20
type input "05-10-2025"
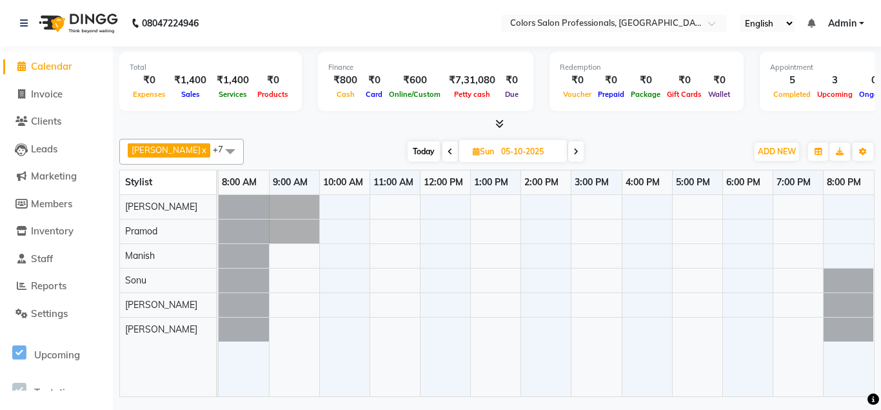
click at [408, 234] on div at bounding box center [547, 296] width 656 height 202
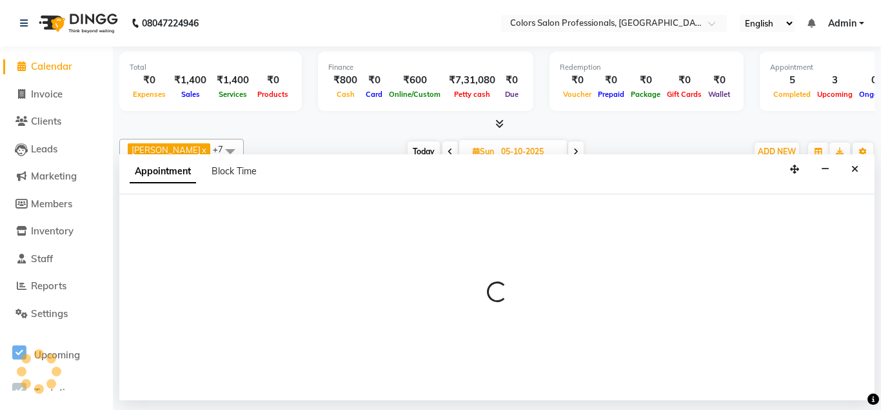
select select "60229"
select select "tentative"
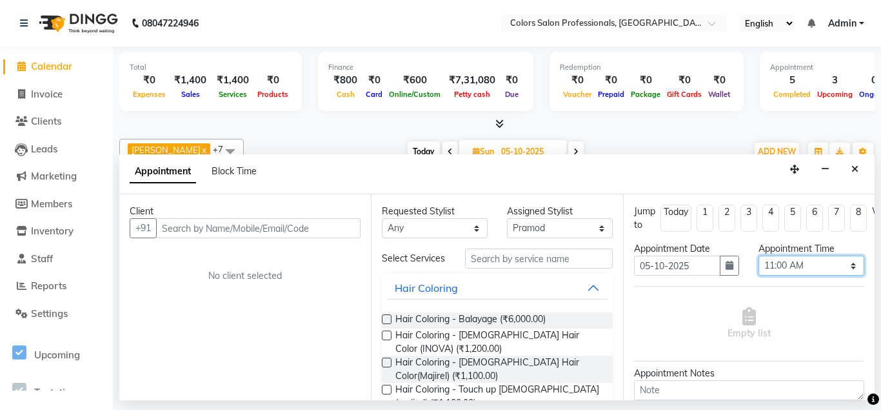
click at [759, 256] on select "Select 09:00 AM 09:15 AM 09:30 AM 09:45 AM 10:00 AM 10:15 AM 10:30 AM 10:45 AM …" at bounding box center [812, 266] width 106 height 20
select select "690"
click option "11:30 AM" at bounding box center [0, 0] width 0 height 0
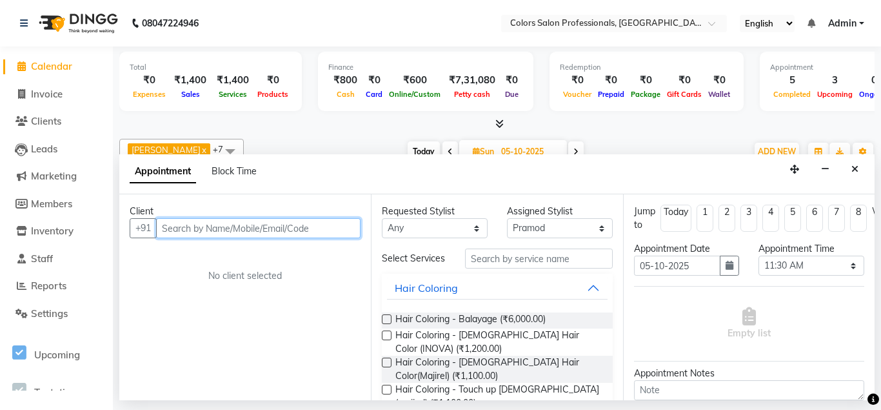
click at [196, 229] on input "text" at bounding box center [258, 228] width 205 height 20
type input "d"
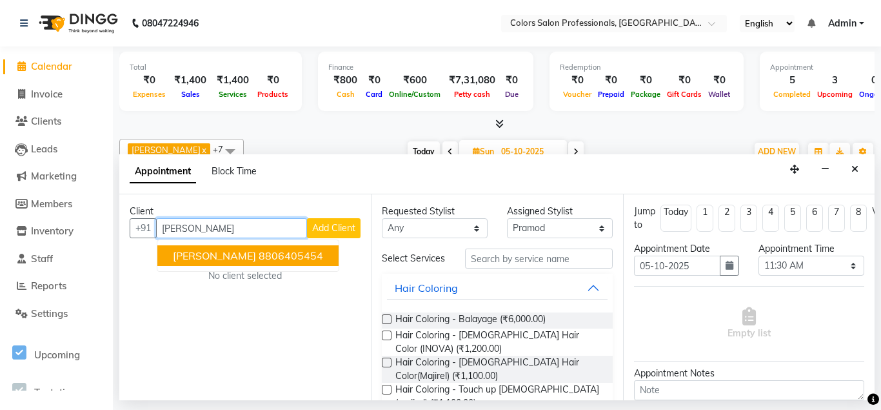
click at [266, 252] on ngb-highlight "8806405454" at bounding box center [291, 255] width 65 height 13
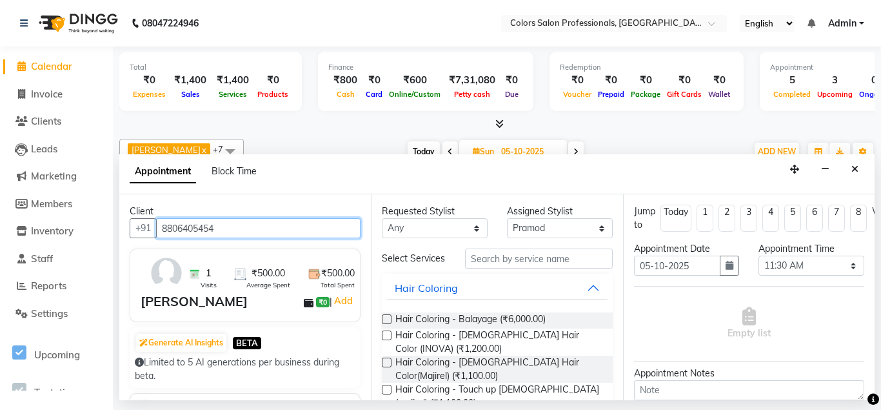
type input "8806405454"
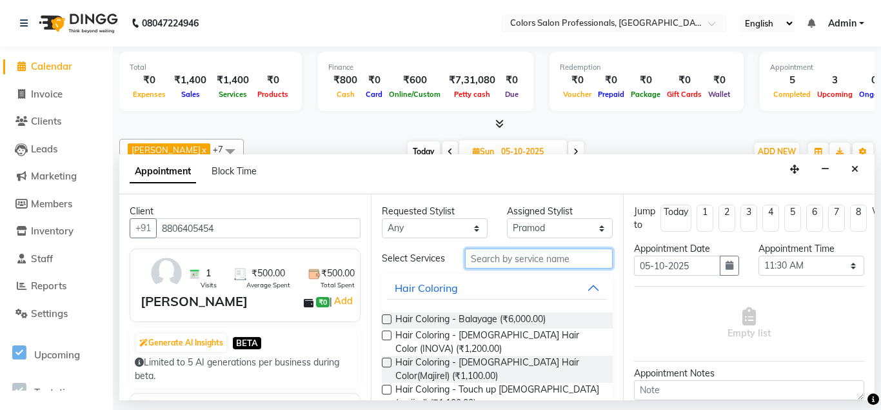
click at [548, 261] on input "text" at bounding box center [538, 258] width 147 height 20
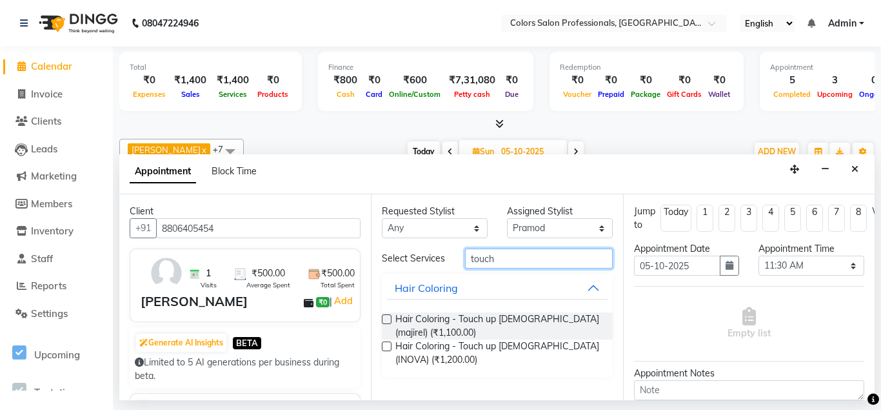
type input "touch"
click at [388, 346] on label at bounding box center [387, 346] width 10 height 10
click at [388, 346] on input "checkbox" at bounding box center [386, 347] width 8 height 8
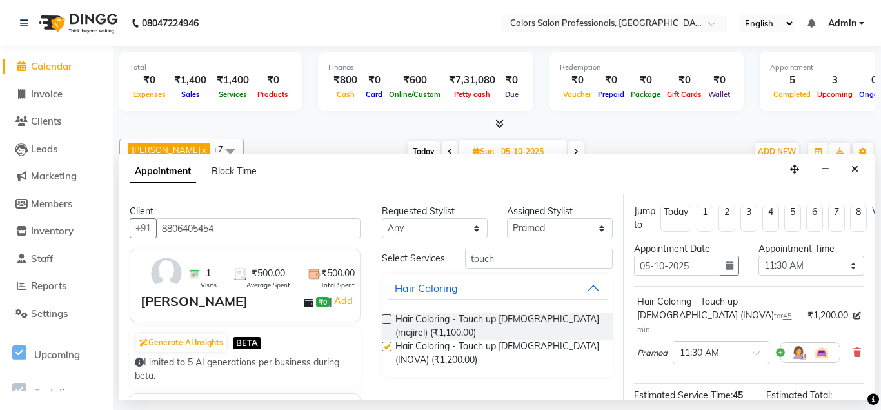
checkbox input "false"
click at [557, 261] on input "touch" at bounding box center [538, 258] width 147 height 20
type input "t"
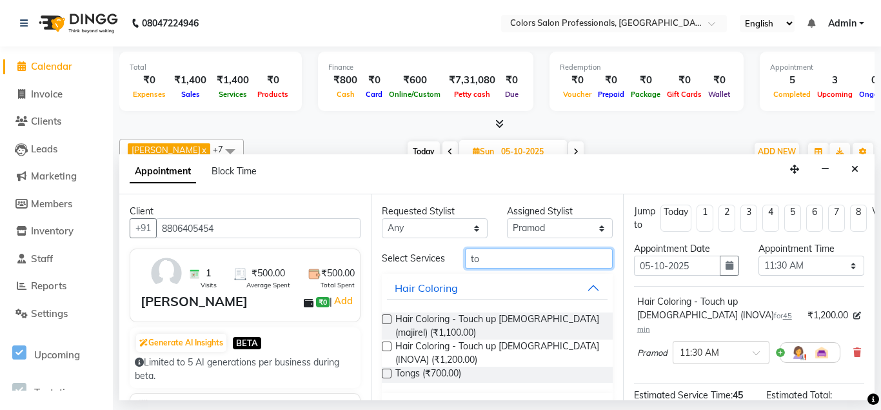
type input "t"
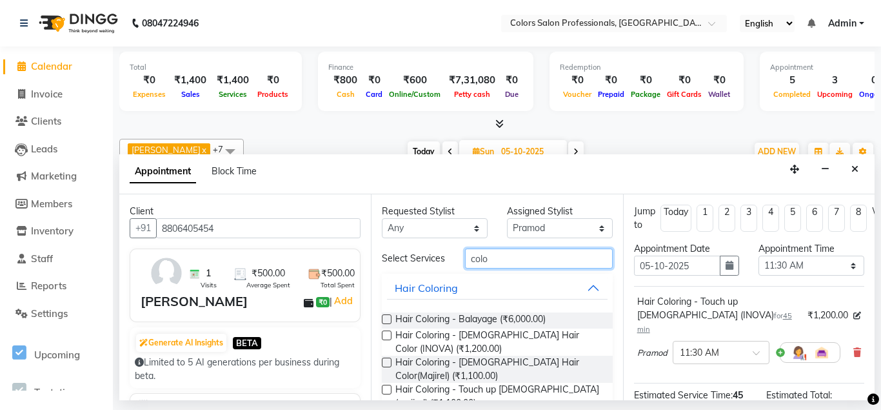
click at [565, 259] on input "colo" at bounding box center [538, 258] width 147 height 20
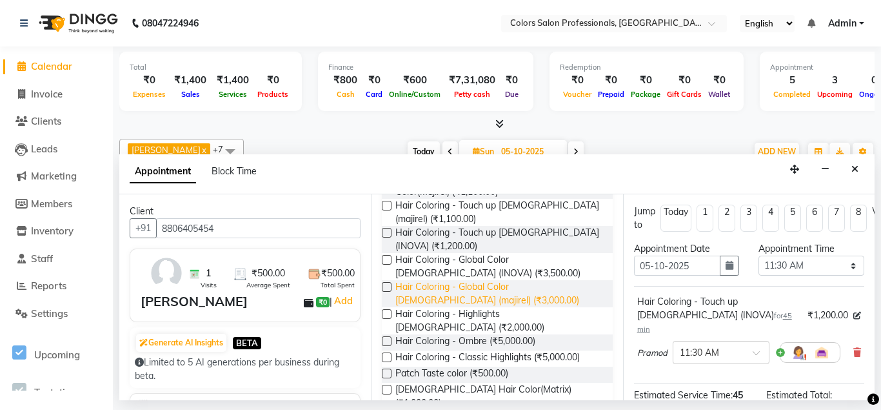
scroll to position [209, 0]
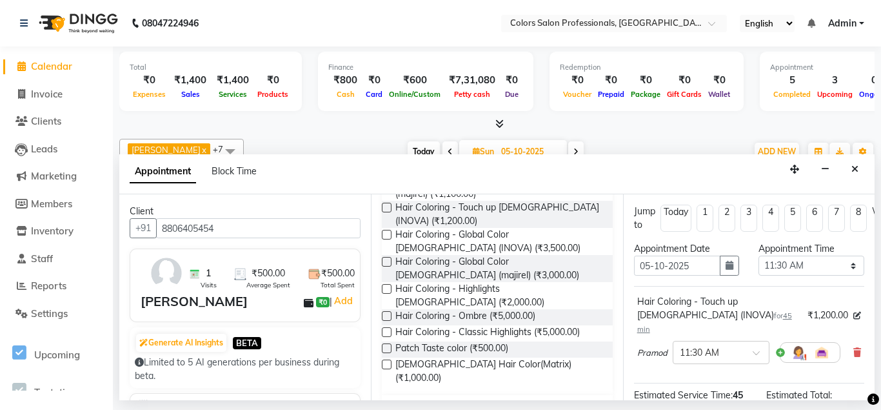
type input "colo"
click at [387, 264] on label at bounding box center [387, 262] width 10 height 10
click at [387, 264] on input "checkbox" at bounding box center [386, 263] width 8 height 8
checkbox input "false"
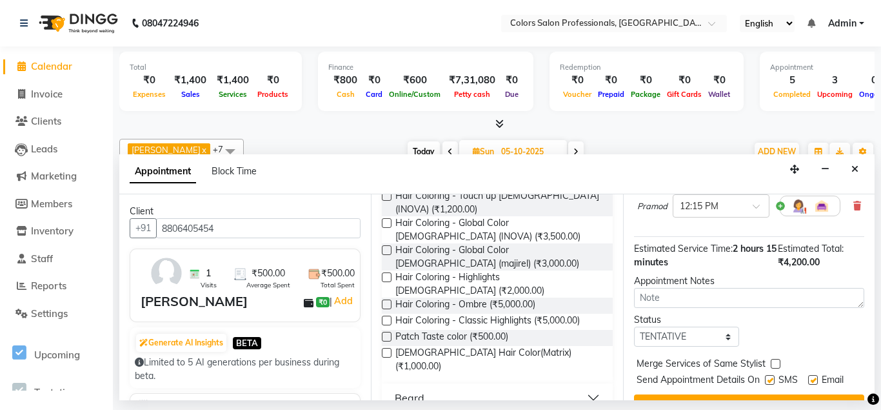
scroll to position [233, 0]
click at [698, 394] on button "Book" at bounding box center [749, 405] width 230 height 23
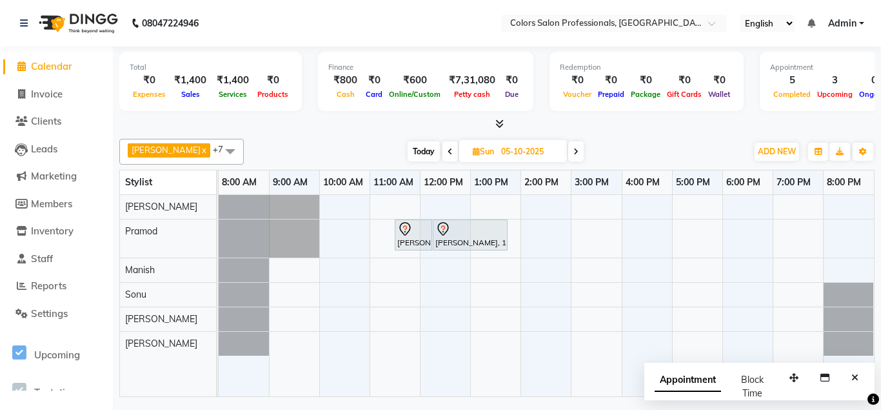
click at [443, 155] on span at bounding box center [450, 151] width 15 height 20
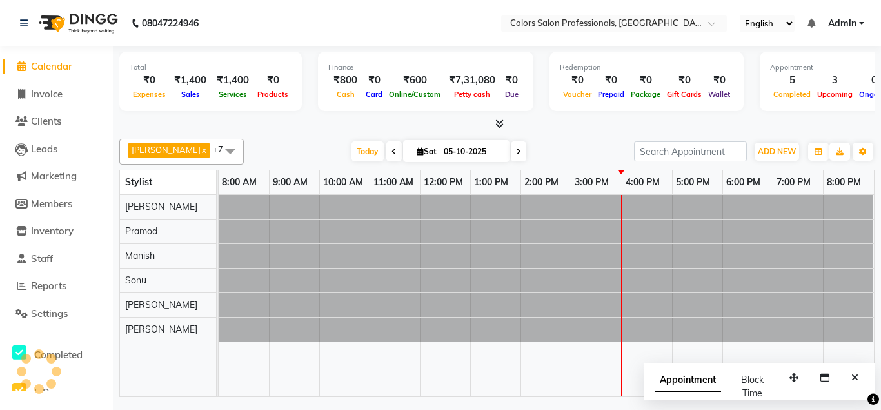
type input "04-10-2025"
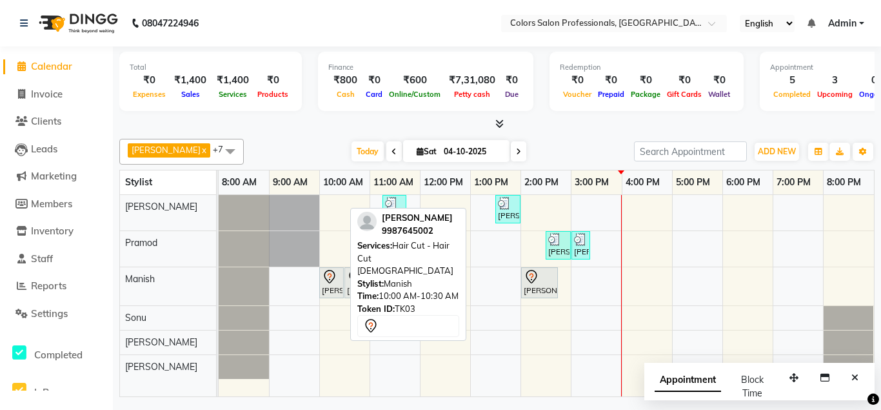
click at [325, 279] on icon at bounding box center [329, 276] width 15 height 15
select select "7"
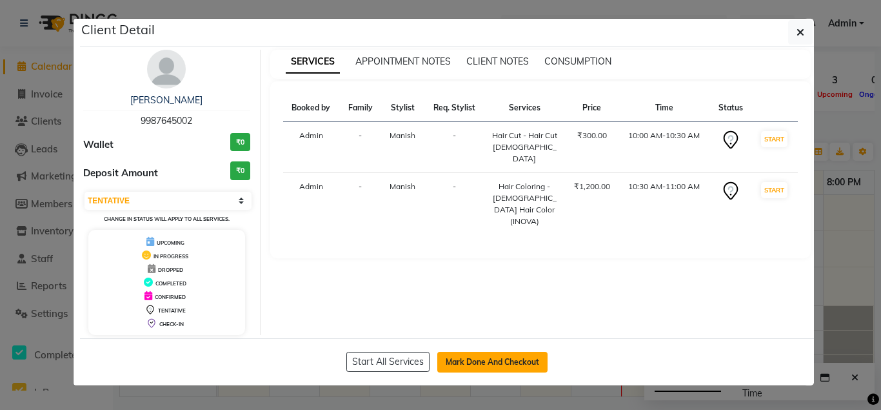
drag, startPoint x: 481, startPoint y: 362, endPoint x: 492, endPoint y: 350, distance: 16.9
click at [481, 360] on button "Mark Done And Checkout" at bounding box center [492, 362] width 110 height 21
select select "service"
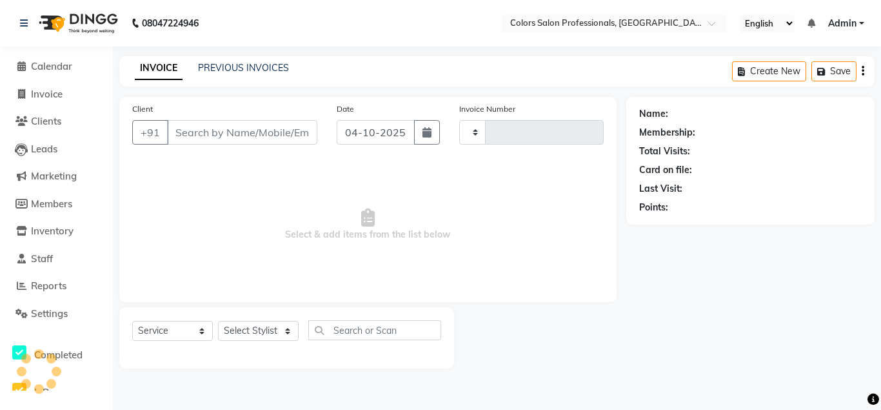
type input "0955"
select select "7161"
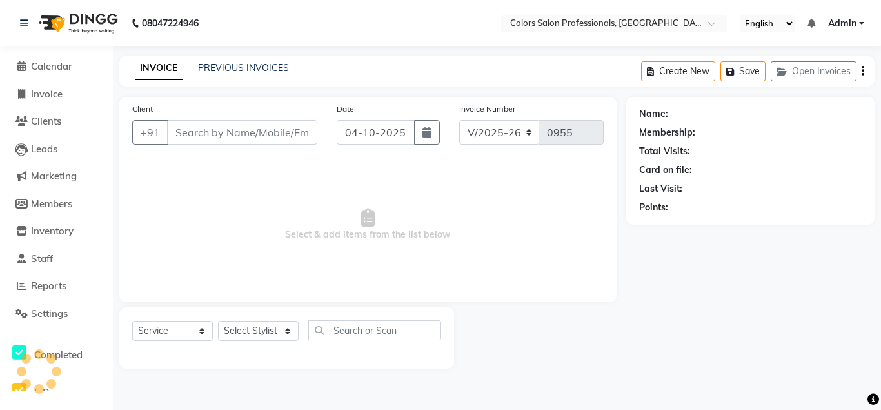
type input "9987645002"
select select "60230"
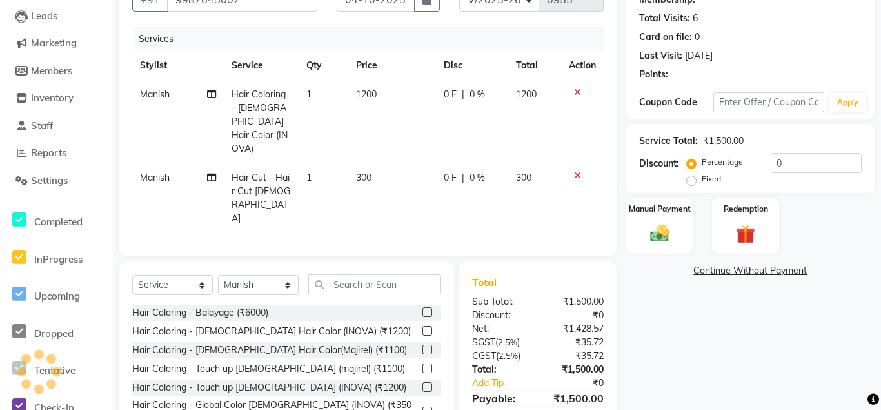
scroll to position [140, 0]
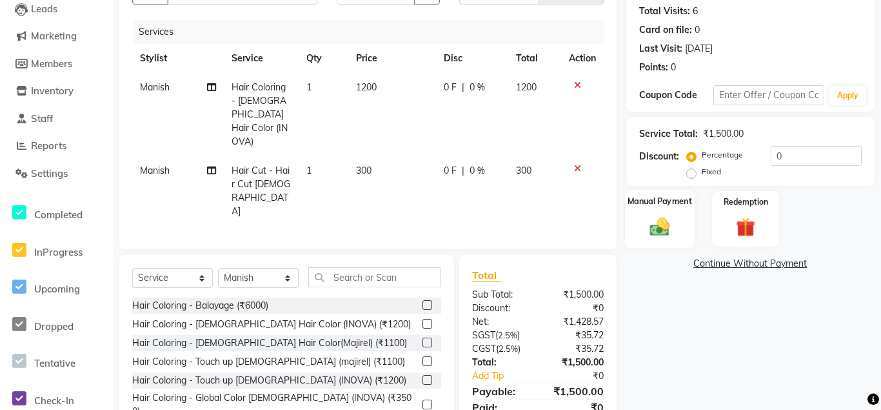
click at [678, 239] on div "Manual Payment" at bounding box center [660, 219] width 70 height 58
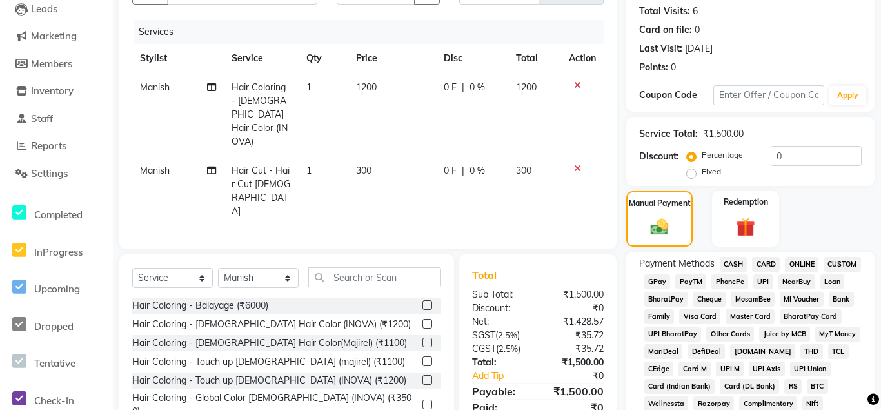
click at [806, 263] on span "ONLINE" at bounding box center [802, 264] width 34 height 15
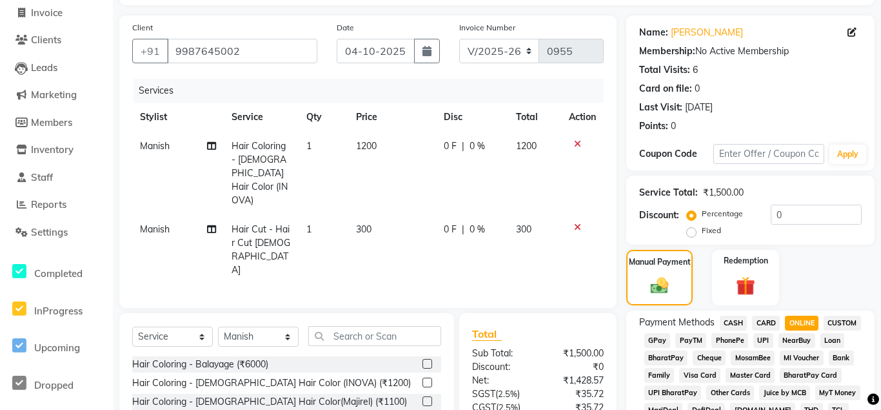
scroll to position [15, 0]
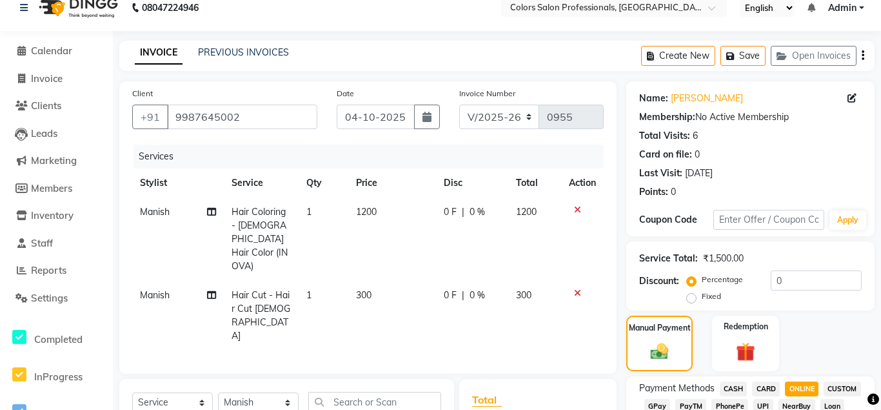
click at [365, 212] on span "1200" at bounding box center [366, 212] width 21 height 12
select select "60230"
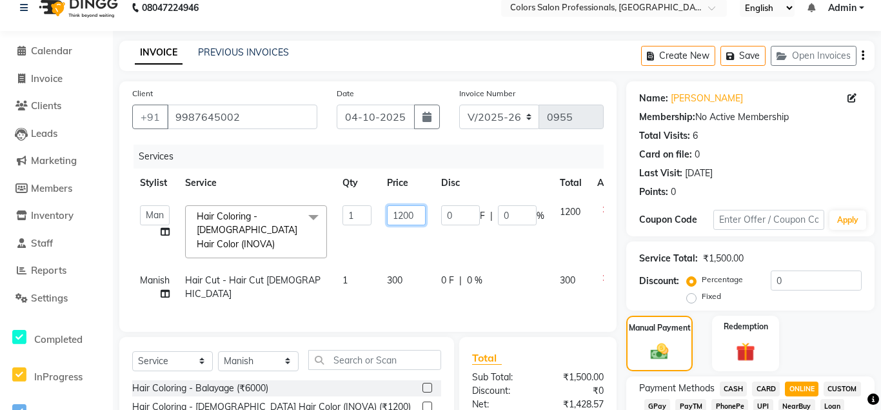
click at [406, 216] on input "1200" at bounding box center [406, 215] width 39 height 20
type input "1100"
click at [575, 216] on tr "[PERSON_NAME] Gowardhan [PERSON_NAME] [PERSON_NAME] Pooja [PERSON_NAME] [PERSON…" at bounding box center [382, 231] width 500 height 68
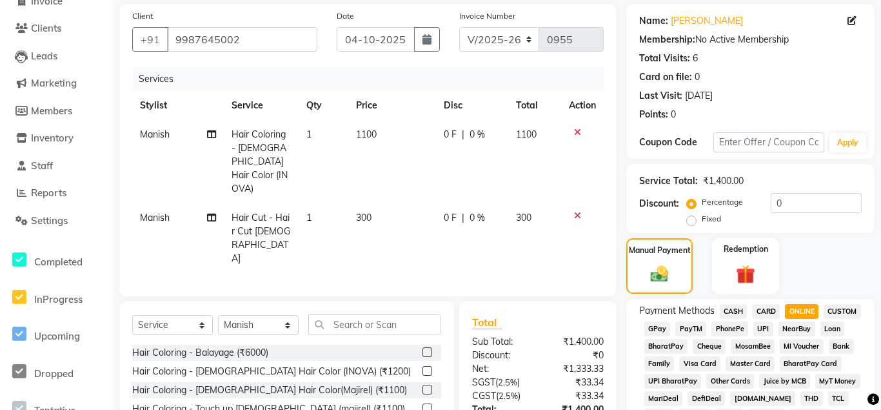
scroll to position [0, 0]
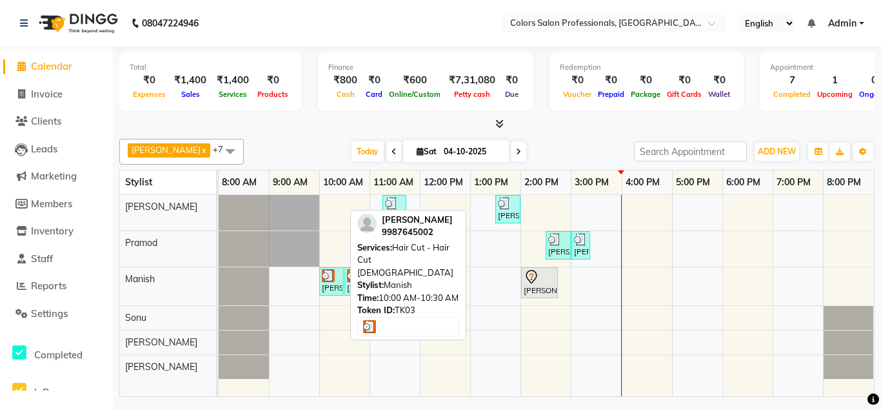
click at [322, 273] on img at bounding box center [328, 275] width 13 height 13
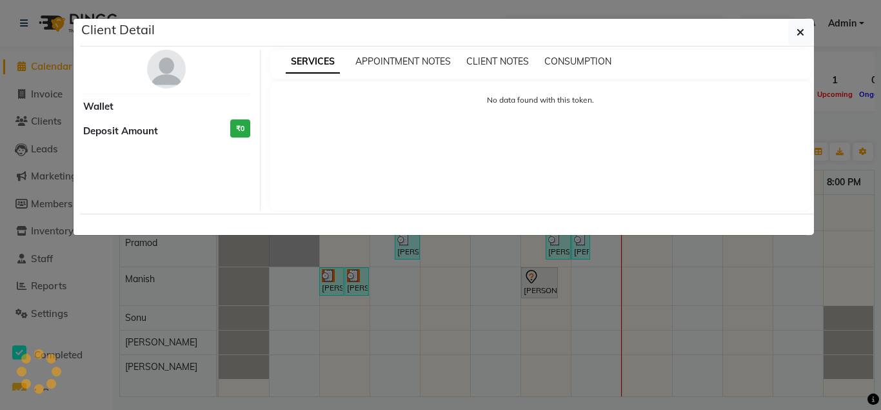
select select "3"
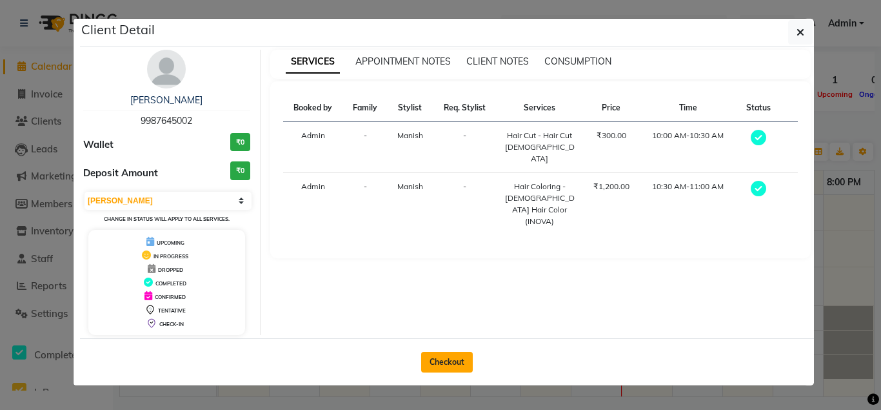
click at [453, 363] on button "Checkout" at bounding box center [447, 362] width 52 height 21
select select "7161"
select select "service"
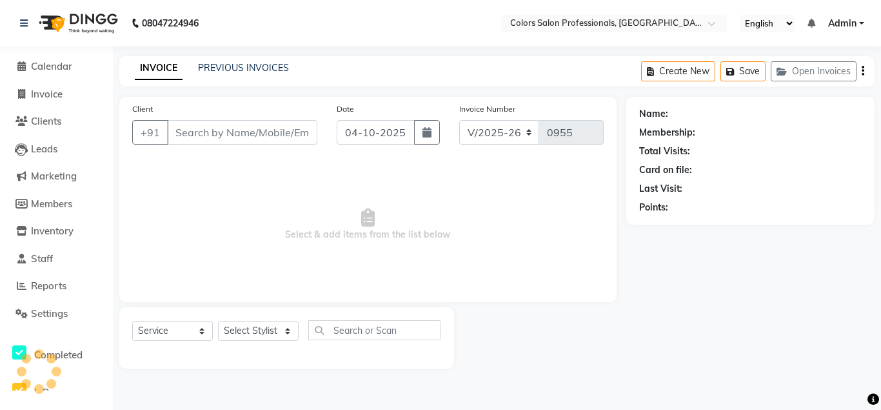
type input "9987645002"
select select "60230"
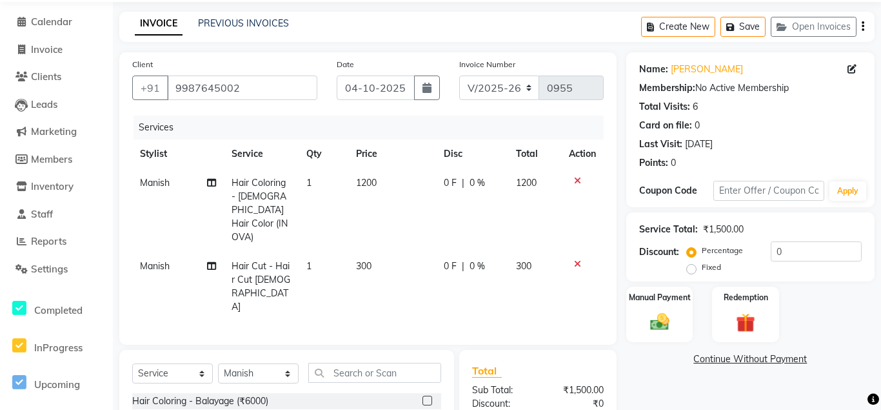
scroll to position [66, 0]
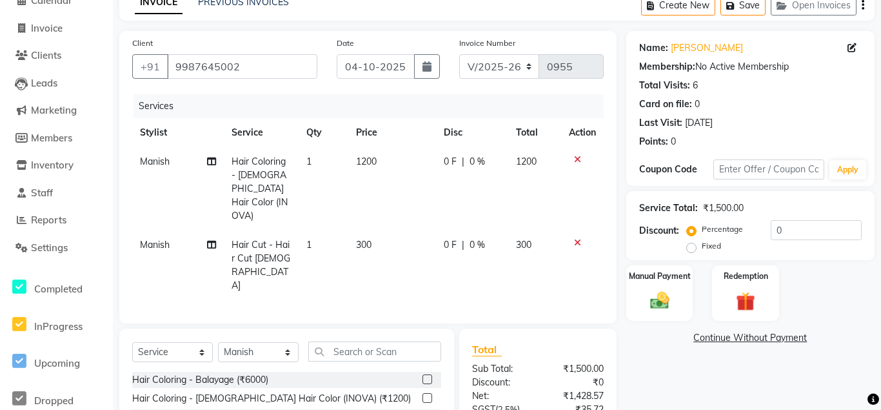
click at [365, 159] on span "1200" at bounding box center [366, 161] width 21 height 12
select select "60230"
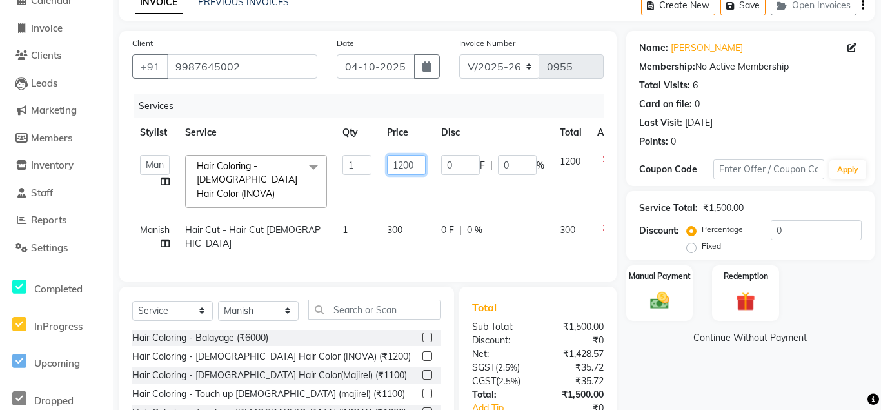
click at [401, 165] on input "1200" at bounding box center [406, 165] width 39 height 20
click at [403, 164] on input "1200" at bounding box center [406, 165] width 39 height 20
type input "1100"
click at [568, 163] on tr "[PERSON_NAME] Gowardhan [PERSON_NAME] [PERSON_NAME] Pooja [PERSON_NAME] [PERSON…" at bounding box center [382, 181] width 500 height 68
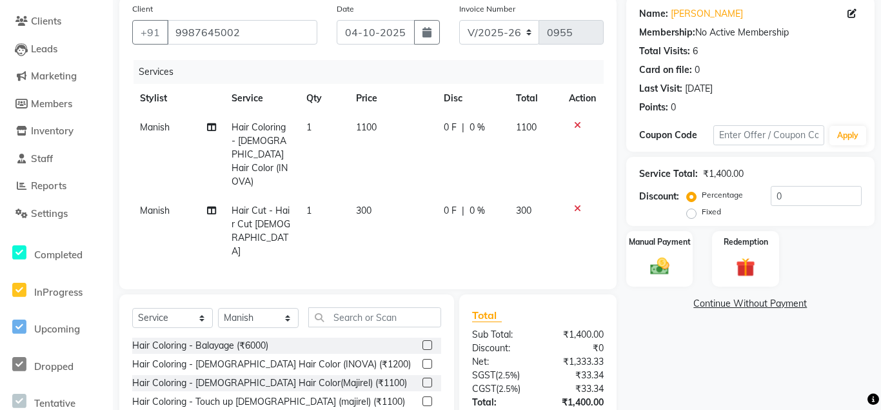
scroll to position [140, 0]
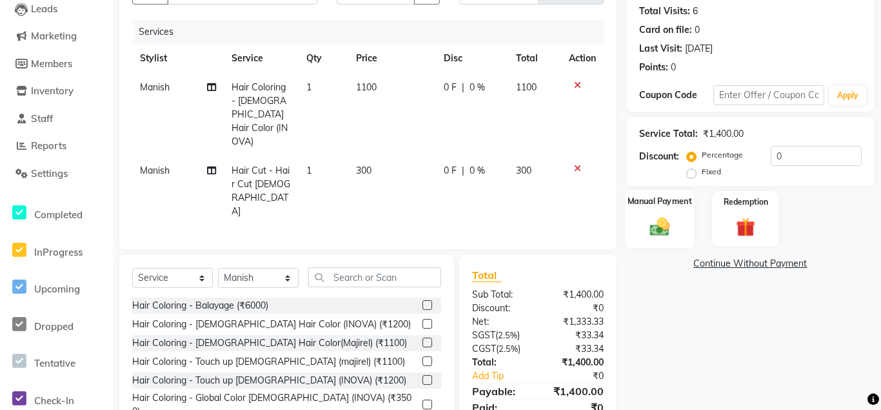
click at [648, 219] on img at bounding box center [660, 226] width 32 height 23
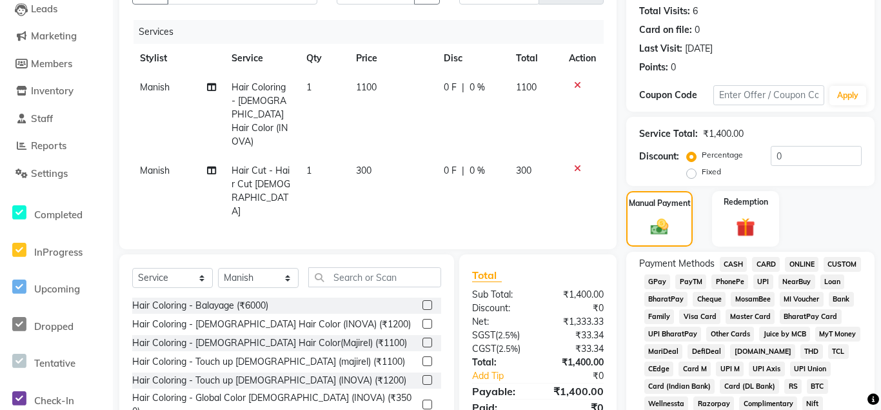
click at [803, 268] on span "ONLINE" at bounding box center [802, 264] width 34 height 15
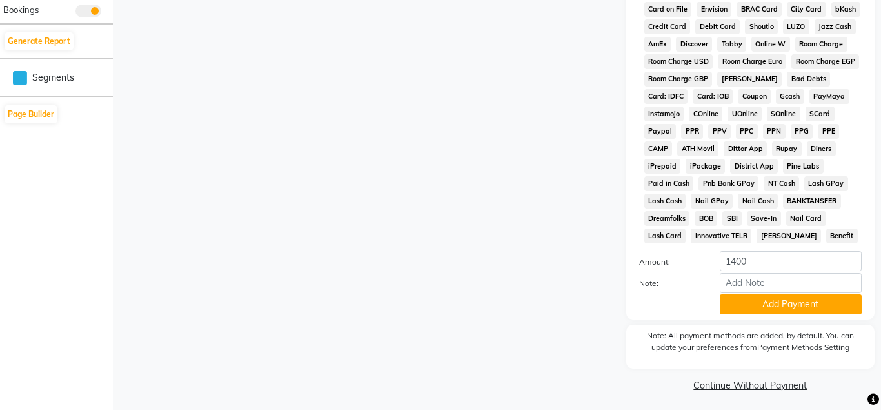
scroll to position [608, 0]
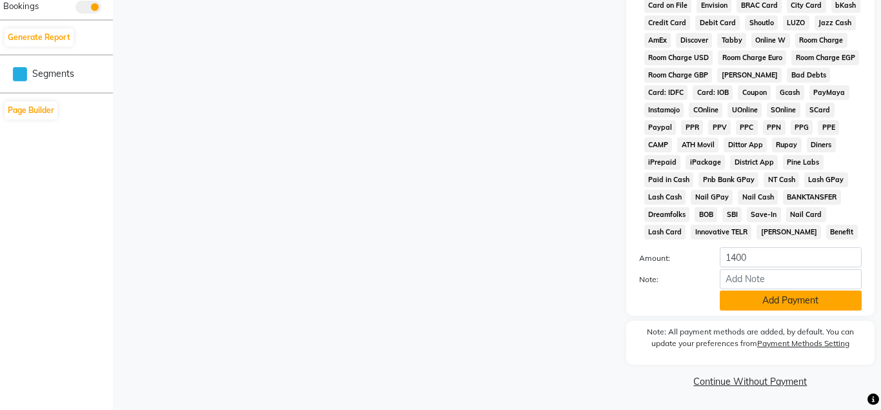
click at [757, 303] on button "Add Payment" at bounding box center [791, 300] width 142 height 20
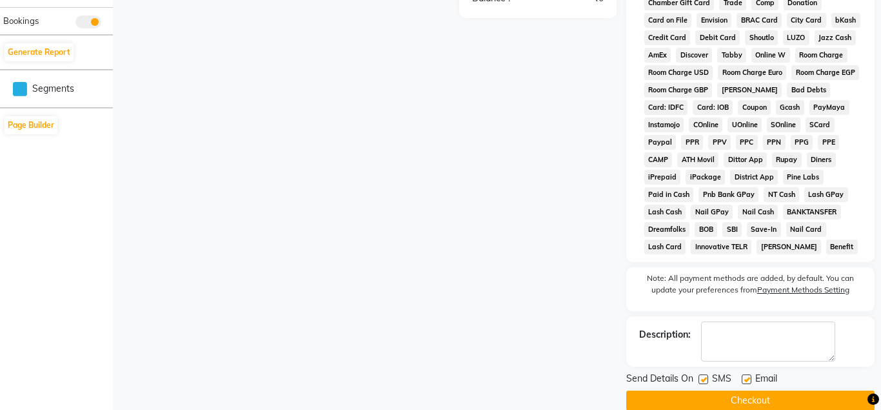
scroll to position [613, 0]
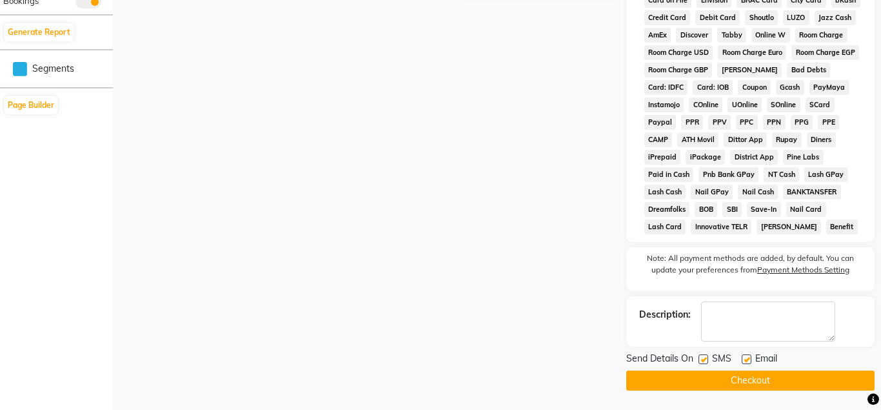
click at [748, 383] on button "Checkout" at bounding box center [751, 380] width 248 height 20
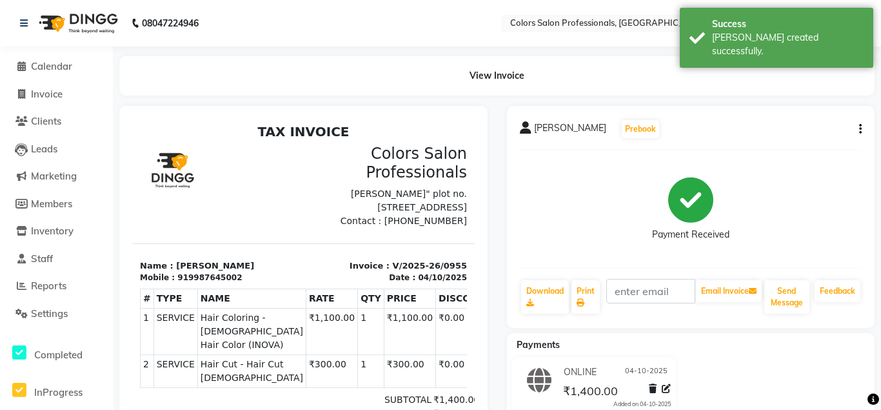
scroll to position [10, 0]
click at [52, 67] on span "Calendar" at bounding box center [51, 66] width 41 height 12
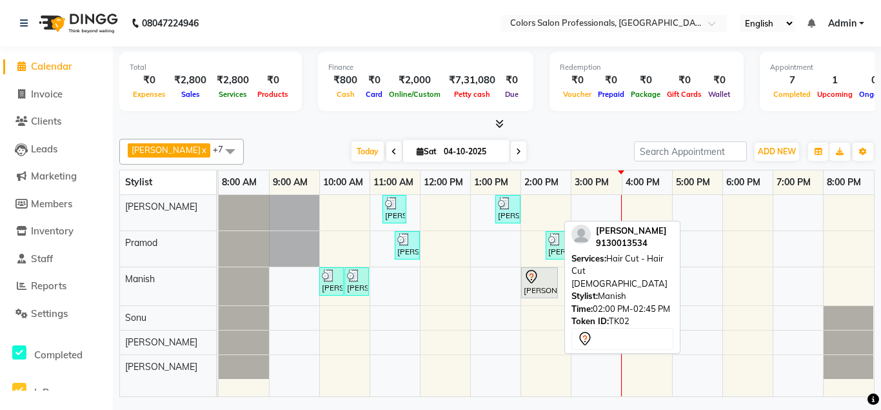
click at [541, 288] on div "[PERSON_NAME], TK02, 02:00 PM-02:45 PM, Hair Cut - Hair Cut [DEMOGRAPHIC_DATA]" at bounding box center [540, 282] width 34 height 27
select select "7"
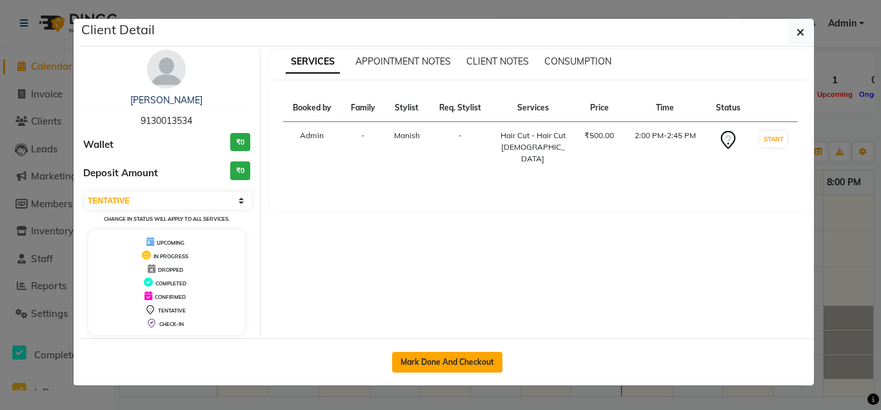
click at [472, 361] on button "Mark Done And Checkout" at bounding box center [447, 362] width 110 height 21
select select "service"
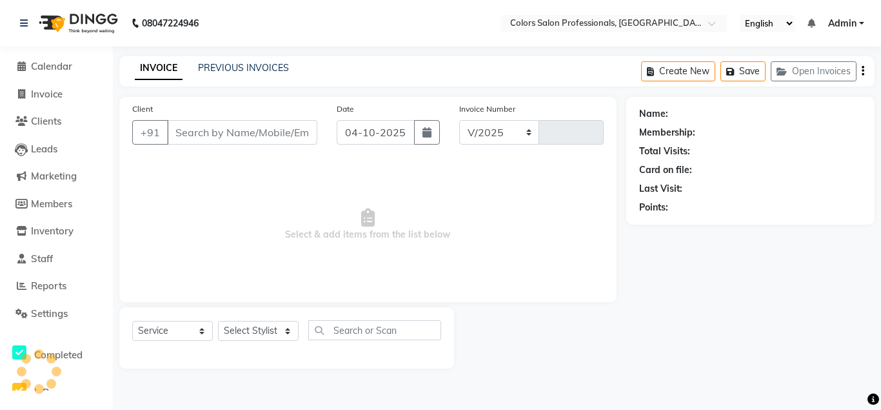
select select "7161"
type input "0956"
type input "9130013534"
select select "60230"
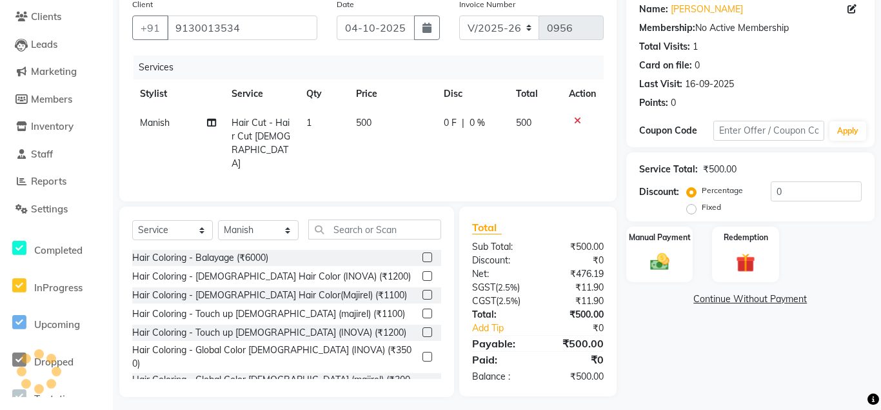
scroll to position [107, 0]
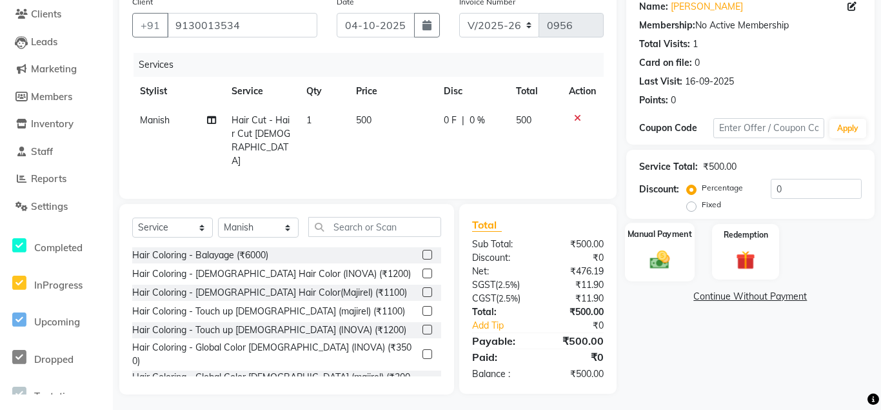
click at [663, 270] on img at bounding box center [660, 259] width 32 height 23
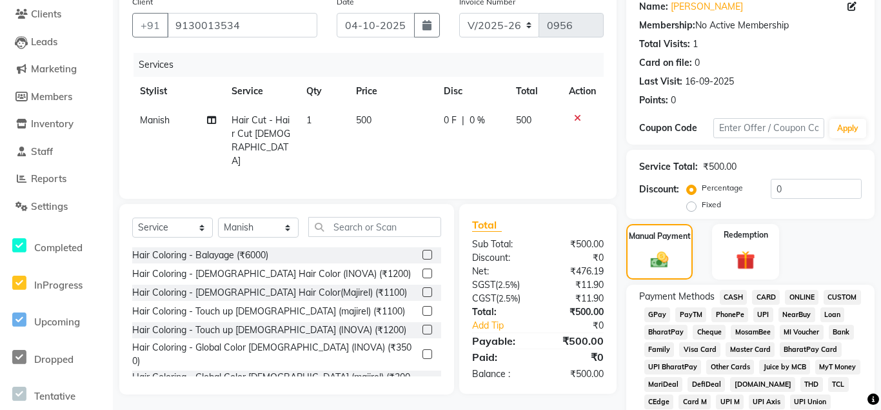
click at [736, 299] on span "CASH" at bounding box center [734, 297] width 28 height 15
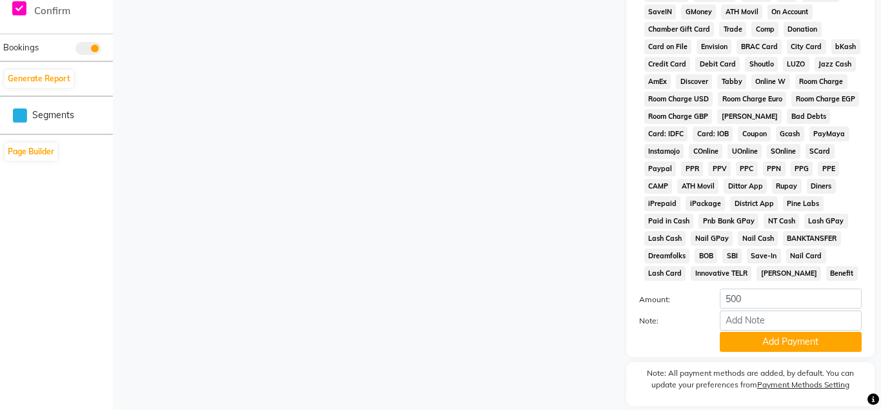
scroll to position [608, 0]
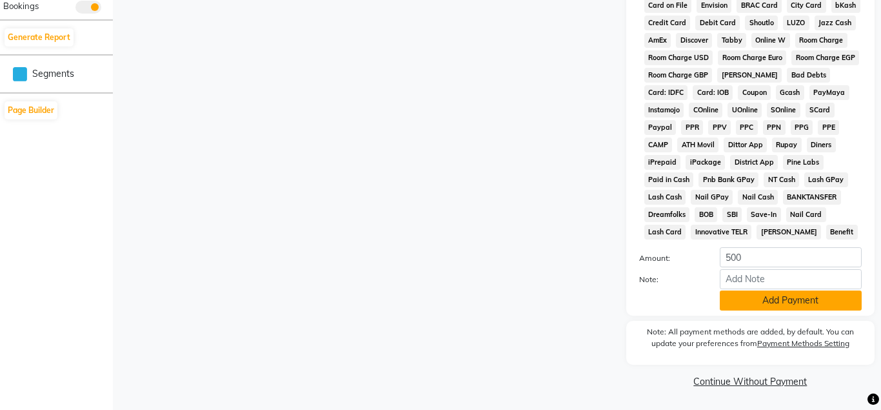
click at [756, 307] on button "Add Payment" at bounding box center [791, 300] width 142 height 20
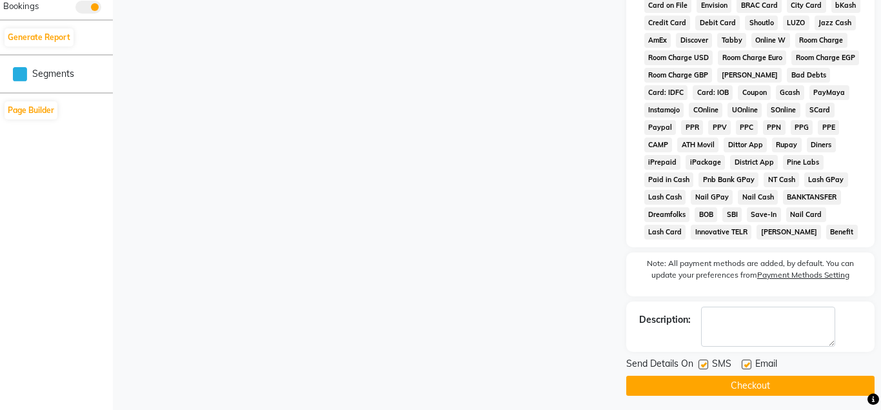
scroll to position [613, 0]
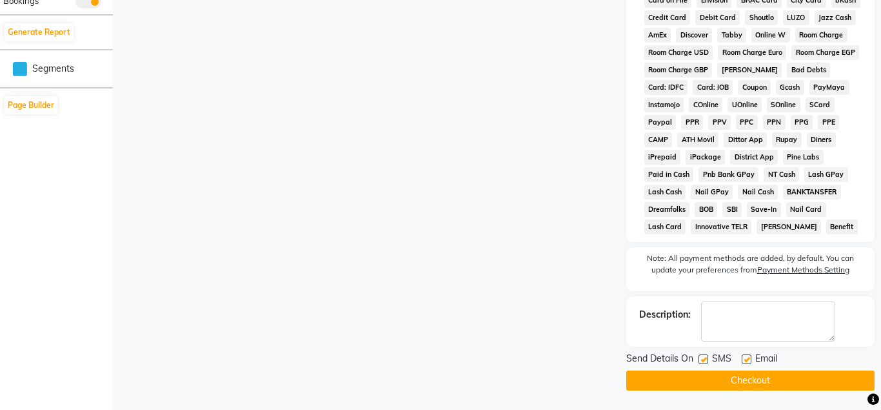
click at [754, 384] on button "Checkout" at bounding box center [751, 380] width 248 height 20
